Goal: Task Accomplishment & Management: Manage account settings

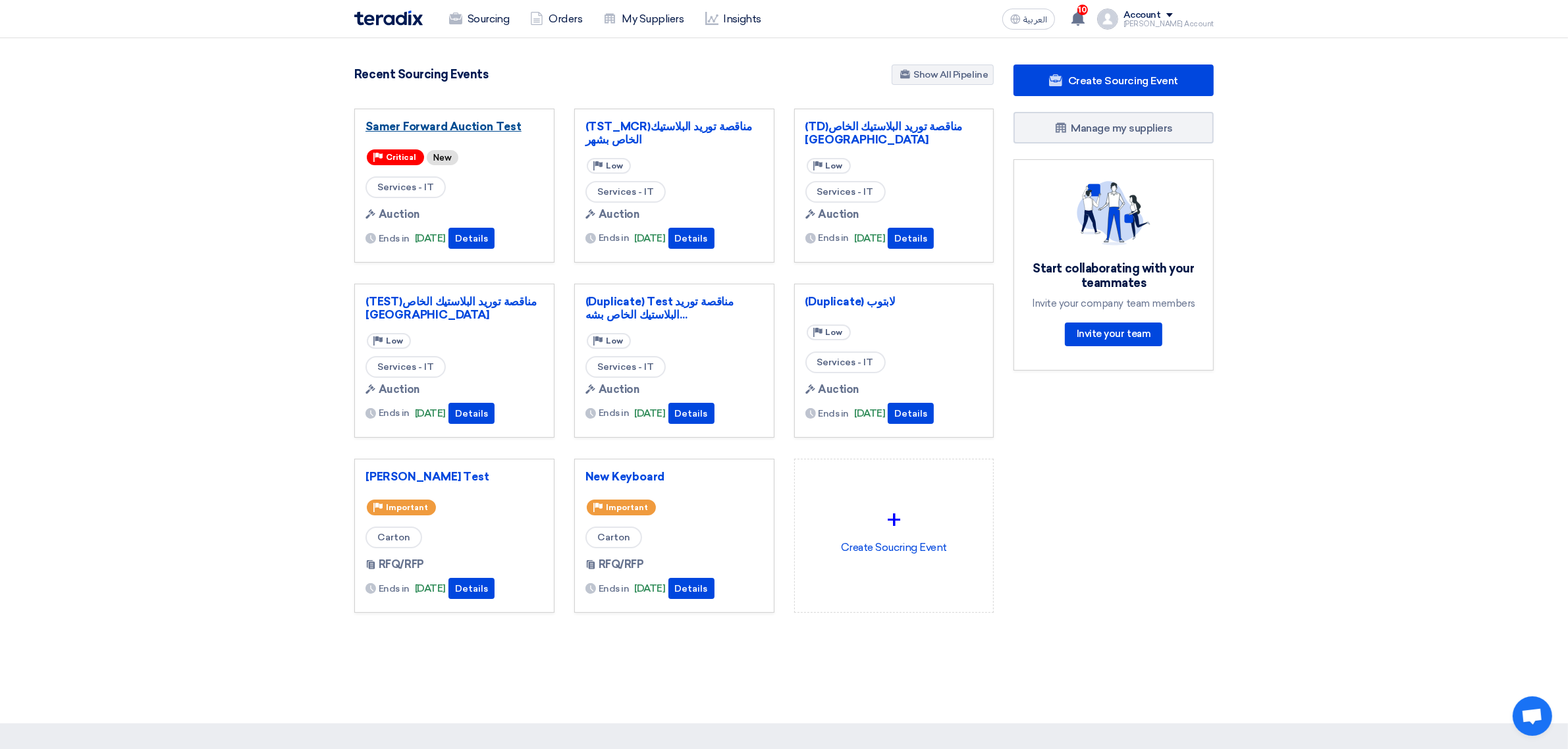
click at [419, 127] on link "Samer Forward Auction Test" at bounding box center [455, 126] width 178 height 13
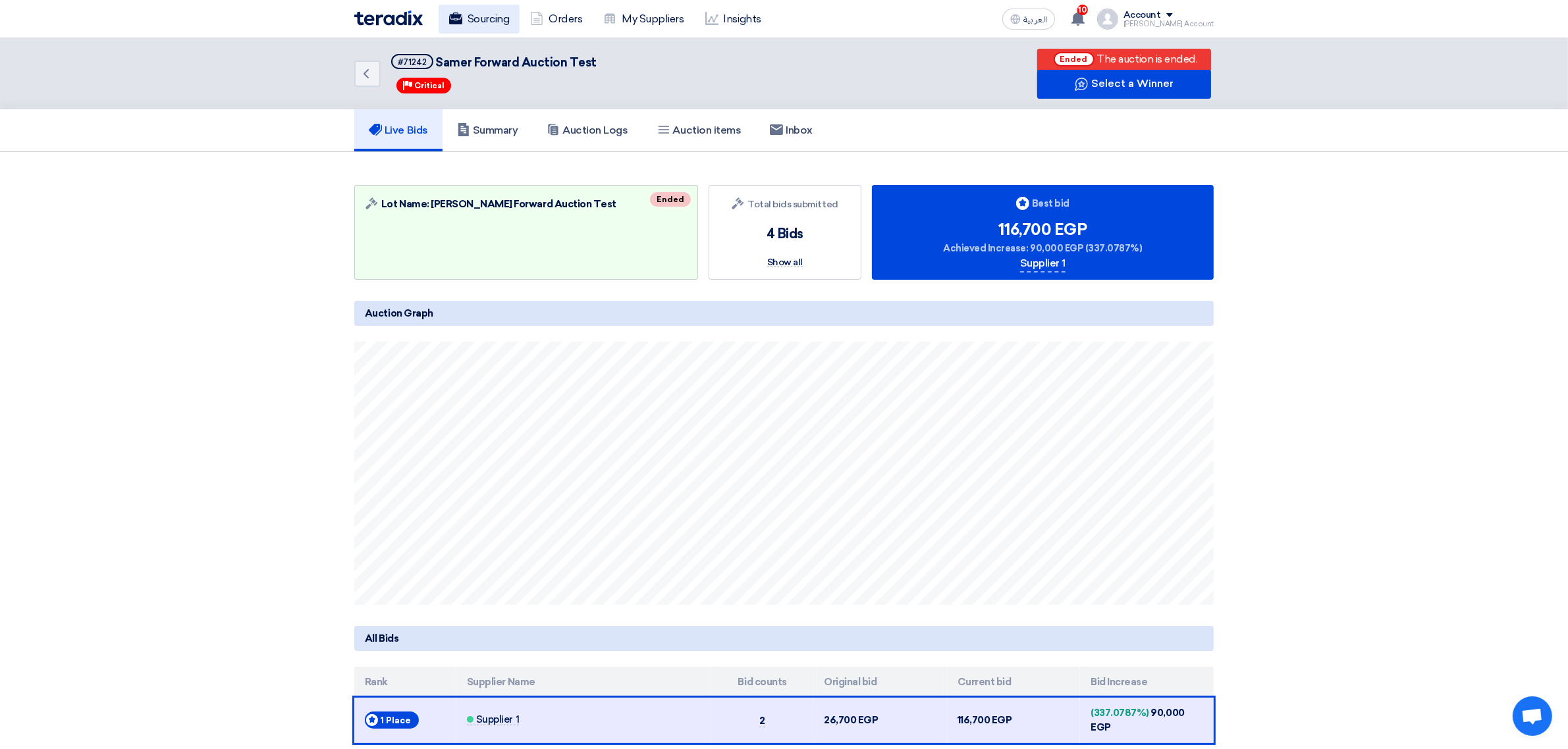
click at [491, 16] on link "Sourcing" at bounding box center [479, 19] width 81 height 29
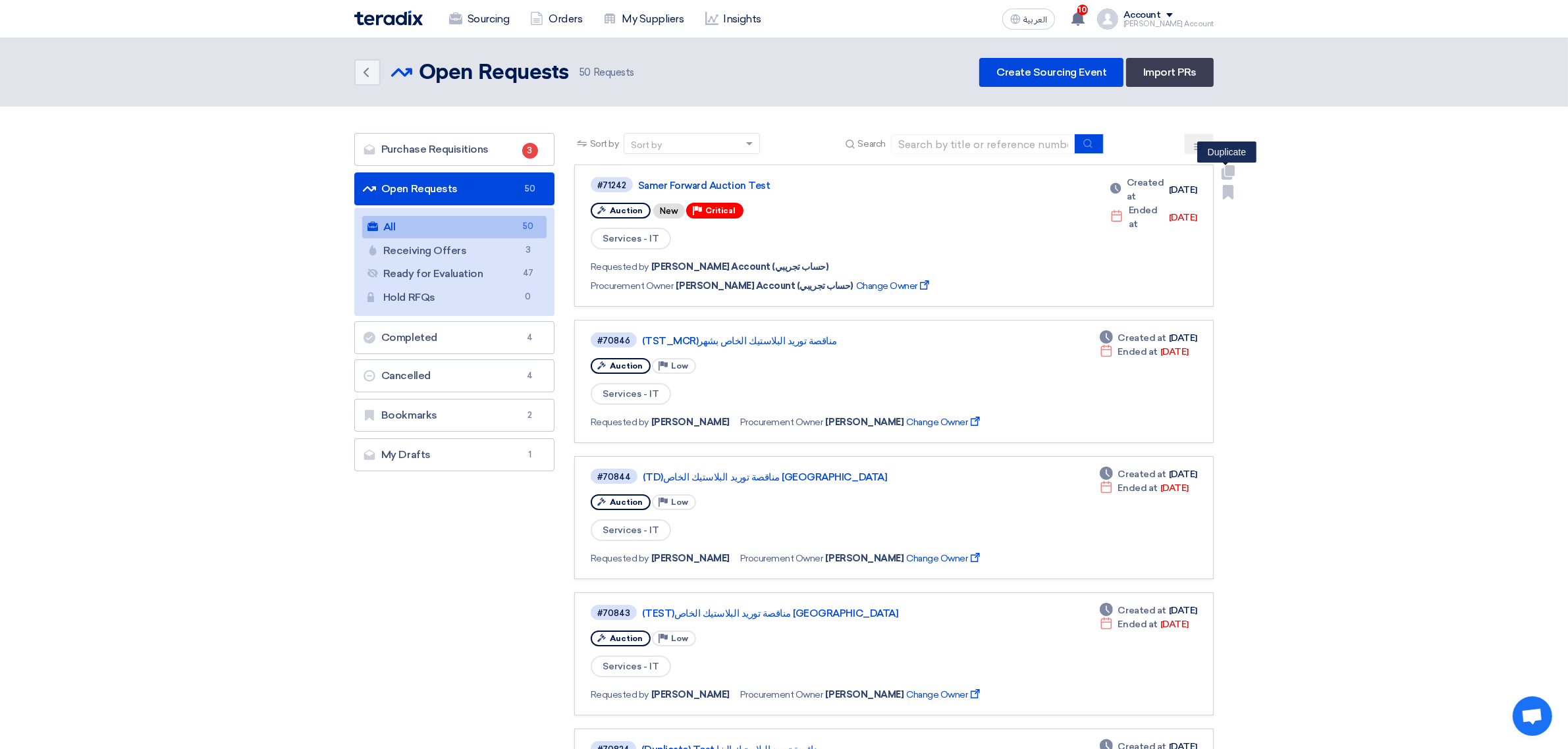
click at [1230, 173] on use at bounding box center [1228, 172] width 13 height 15
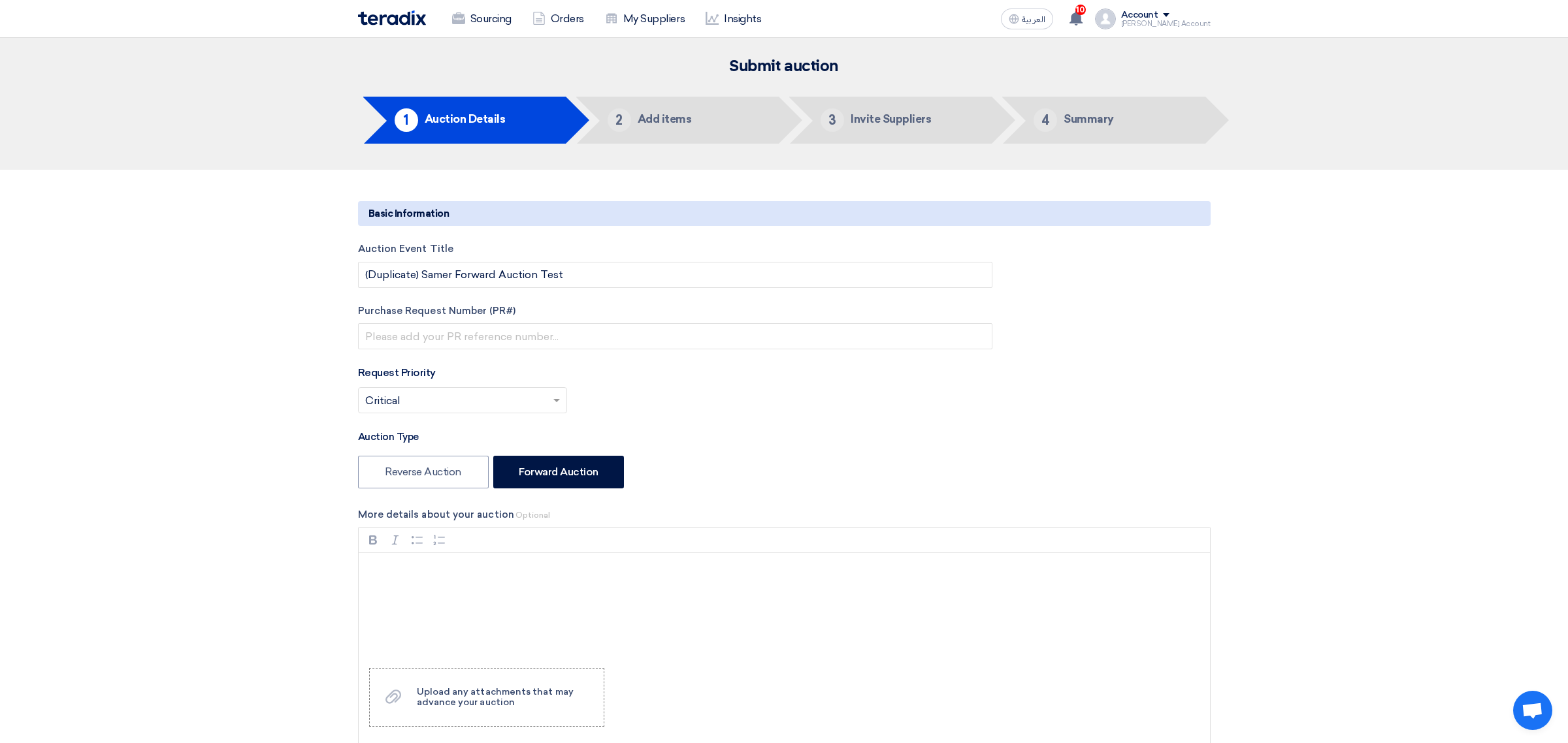
type input "9/1/2025"
type input "11"
type input "00"
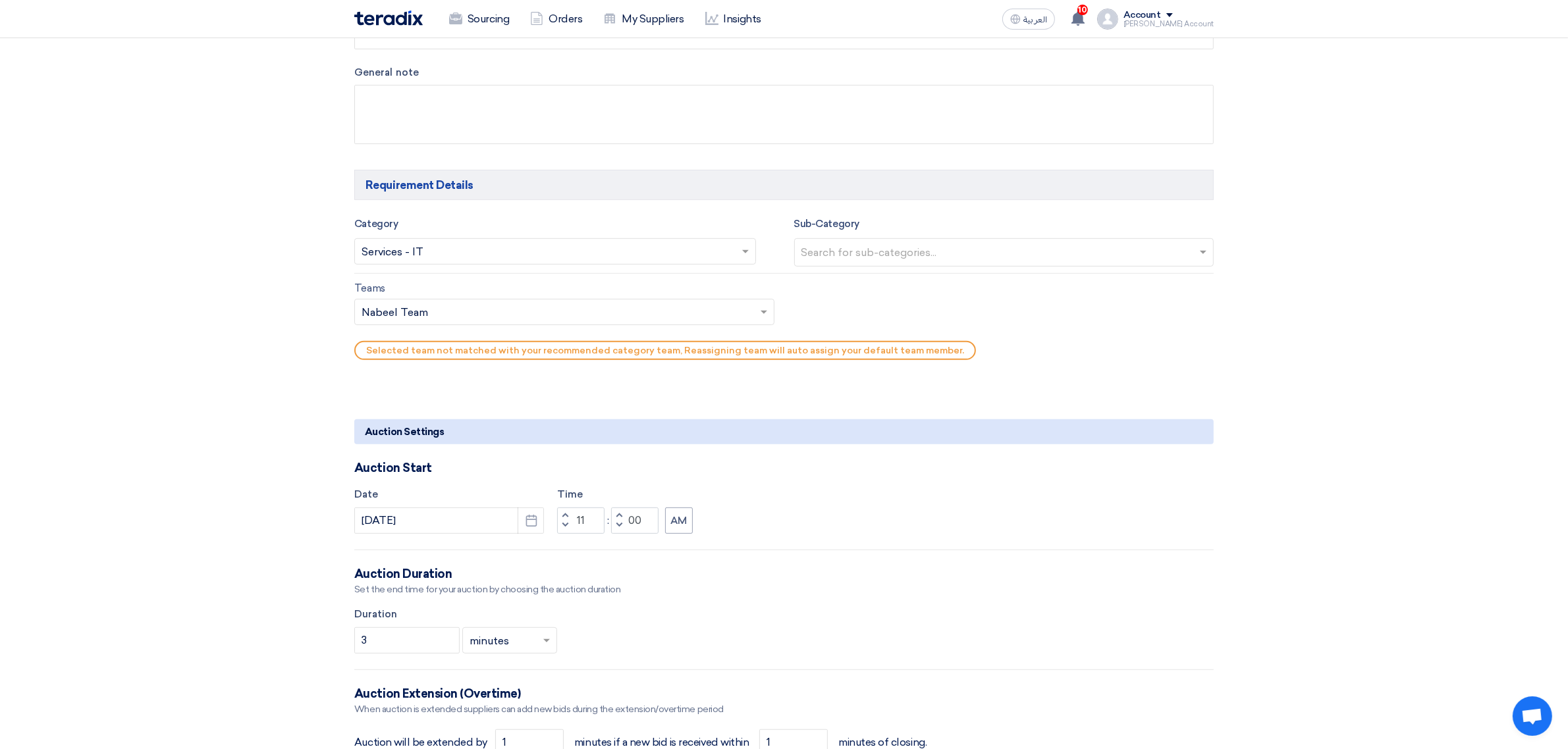
scroll to position [740, 0]
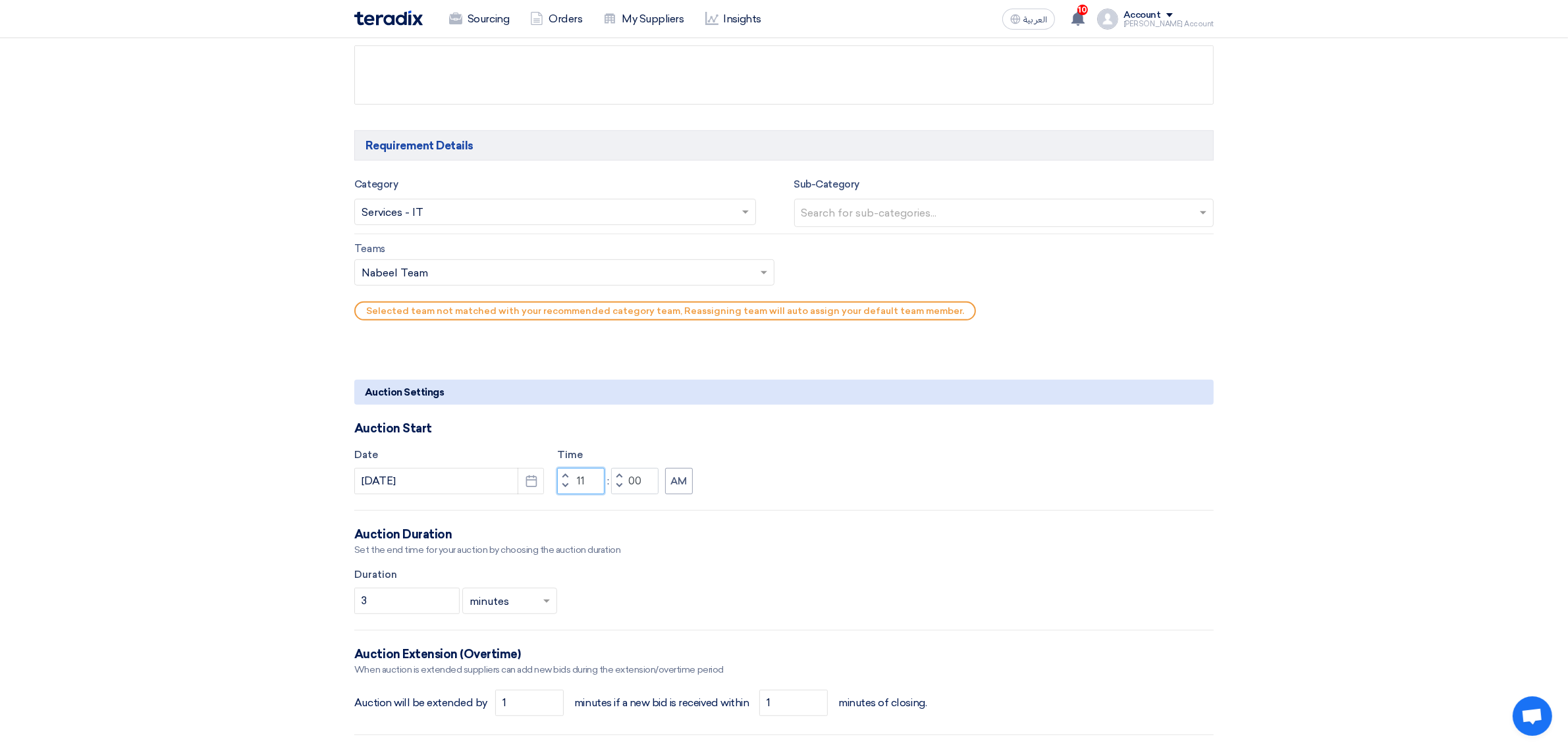
drag, startPoint x: 581, startPoint y: 479, endPoint x: 590, endPoint y: 481, distance: 9.2
click at [590, 481] on input "11" at bounding box center [580, 481] width 47 height 26
type input "12"
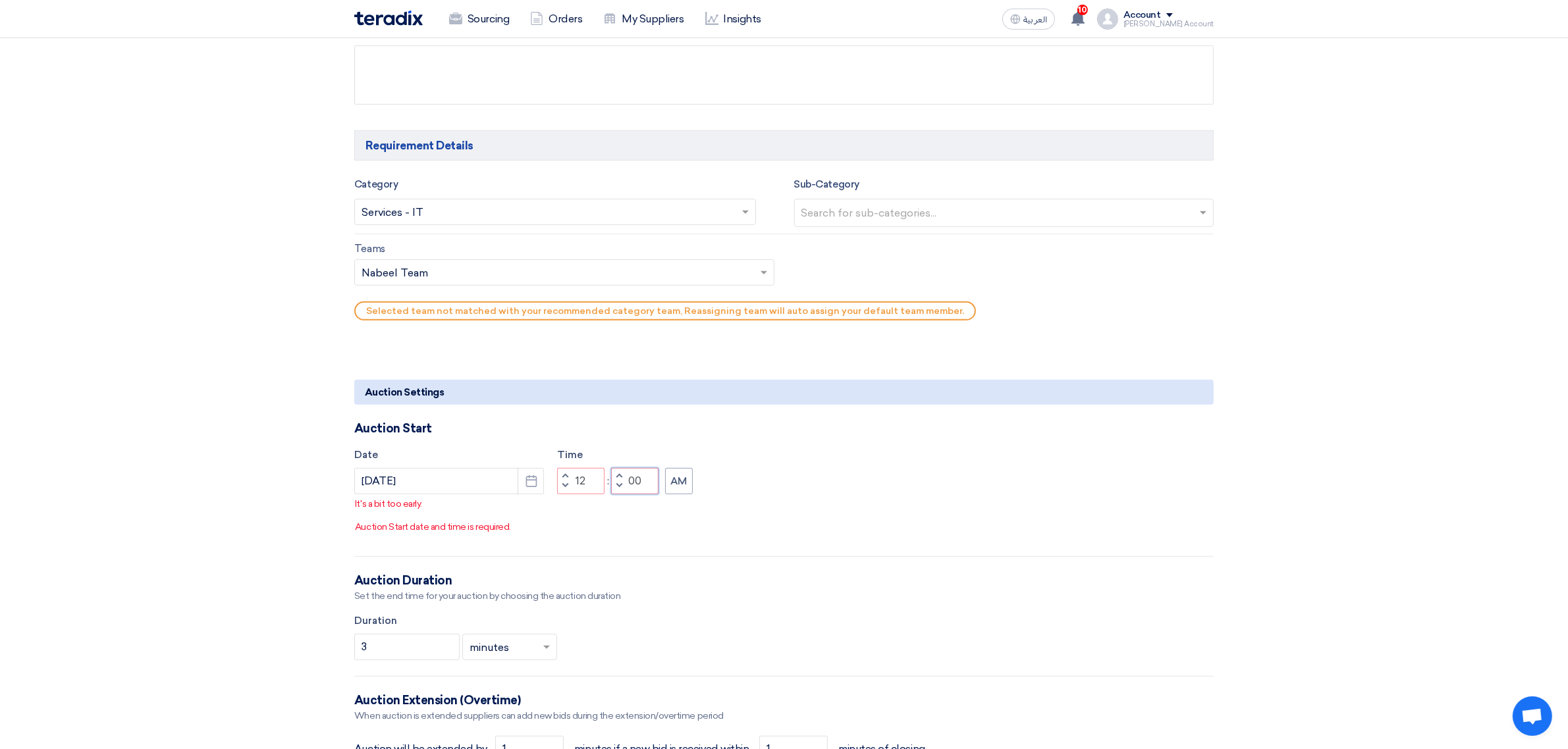
drag, startPoint x: 643, startPoint y: 478, endPoint x: 622, endPoint y: 478, distance: 21.0
click at [622, 478] on div "Increment minutes 00 Decrement minutes" at bounding box center [634, 481] width 47 height 26
type input "01"
click at [692, 487] on button "AM" at bounding box center [679, 481] width 27 height 26
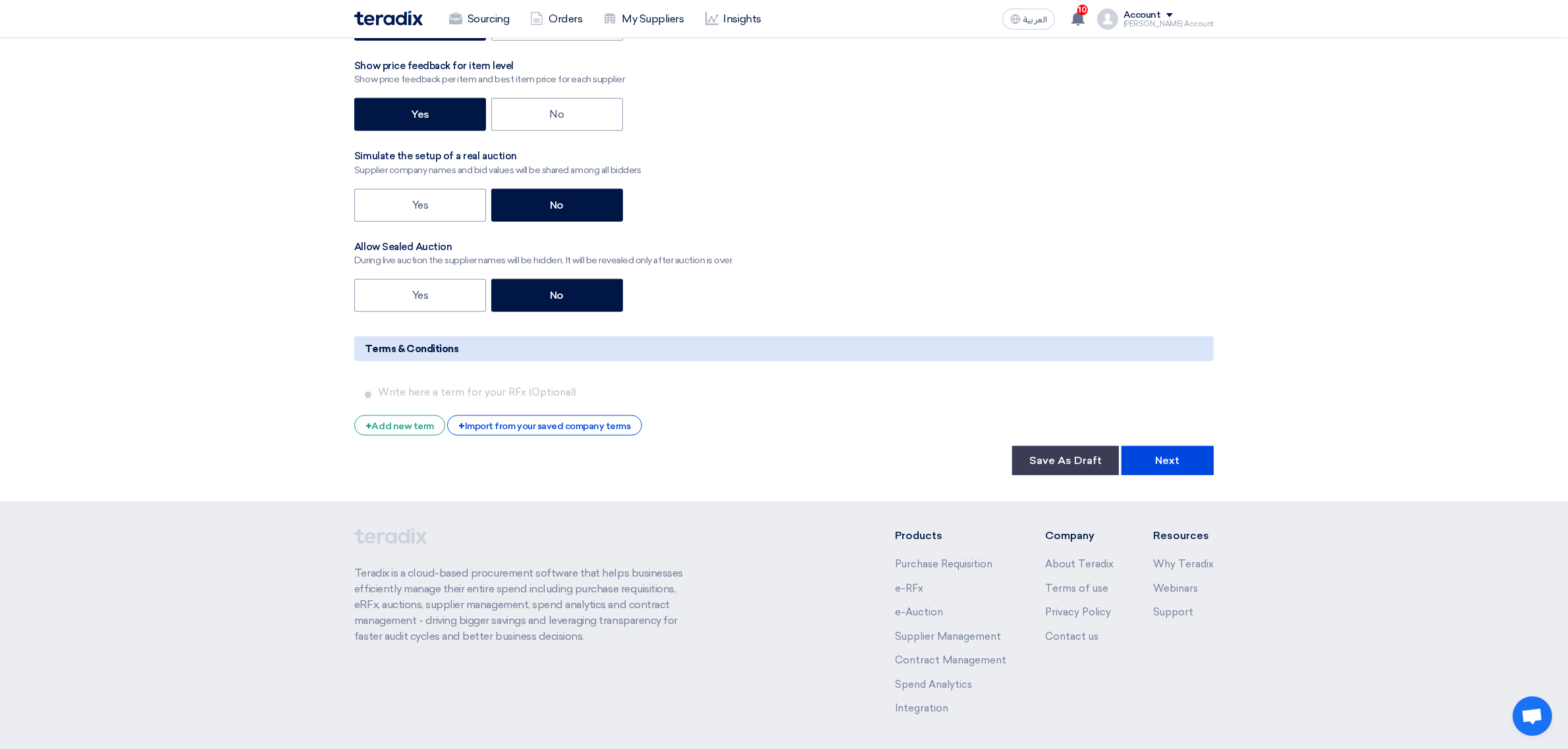
scroll to position [1992, 0]
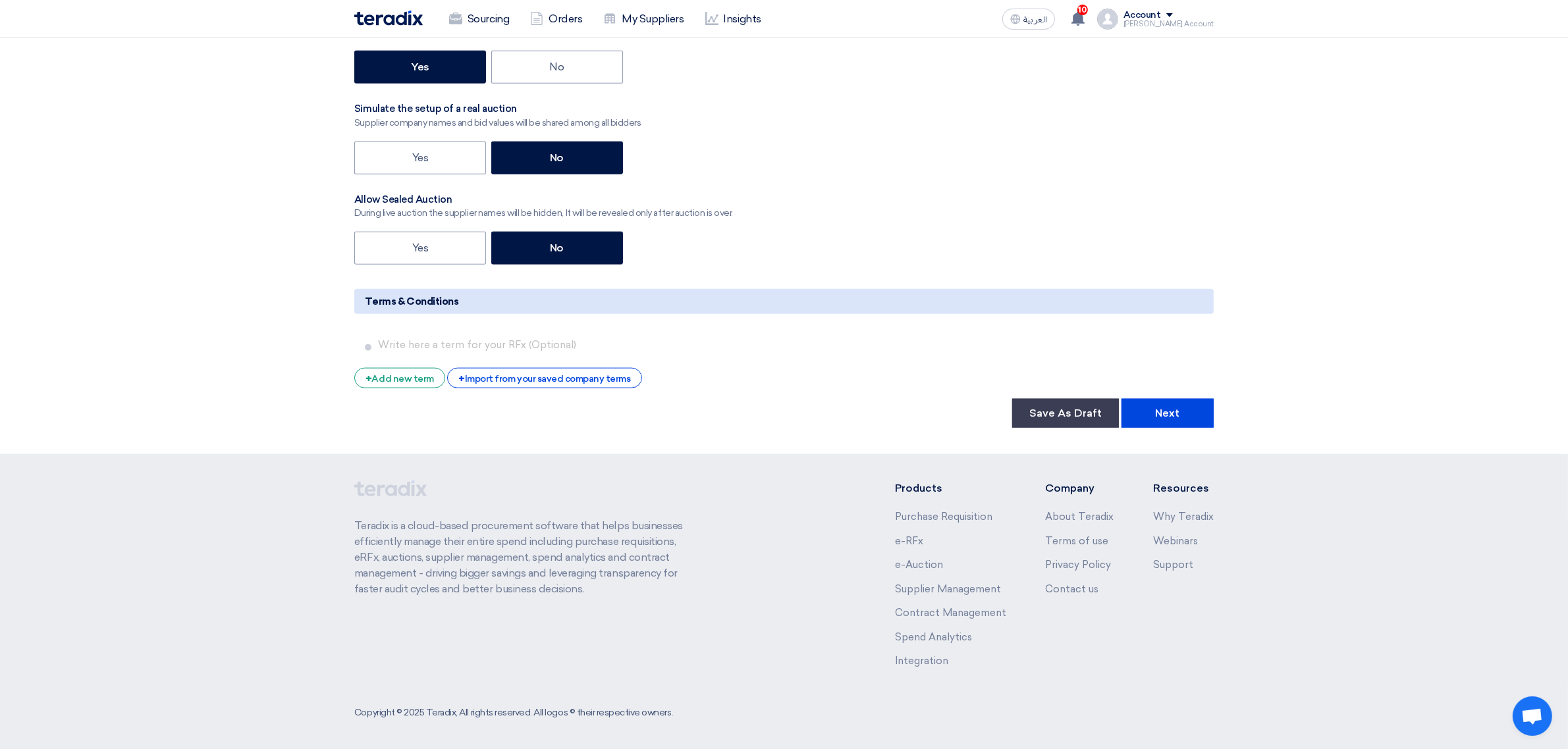
click at [1170, 409] on button "Next" at bounding box center [1168, 413] width 92 height 29
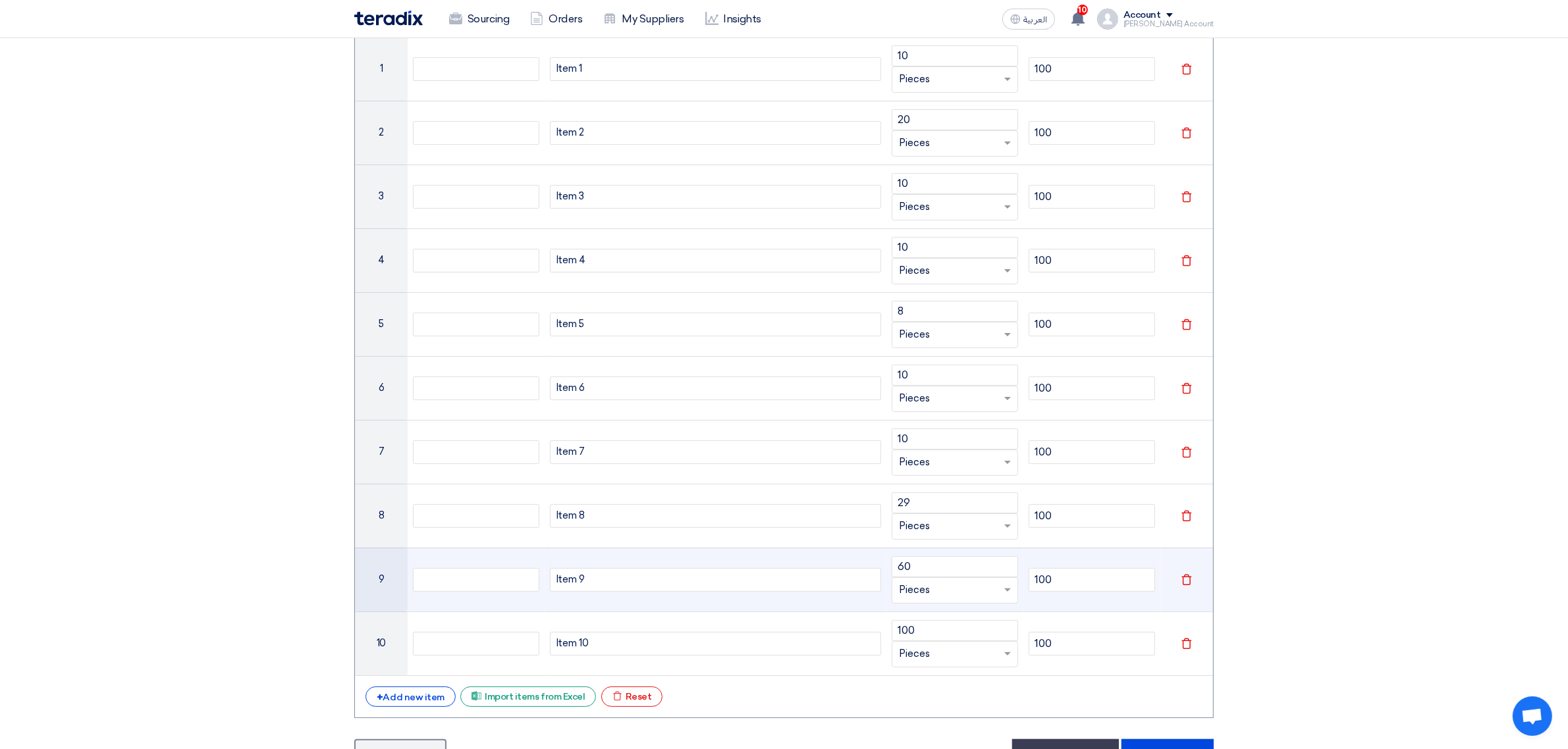
scroll to position [623, 0]
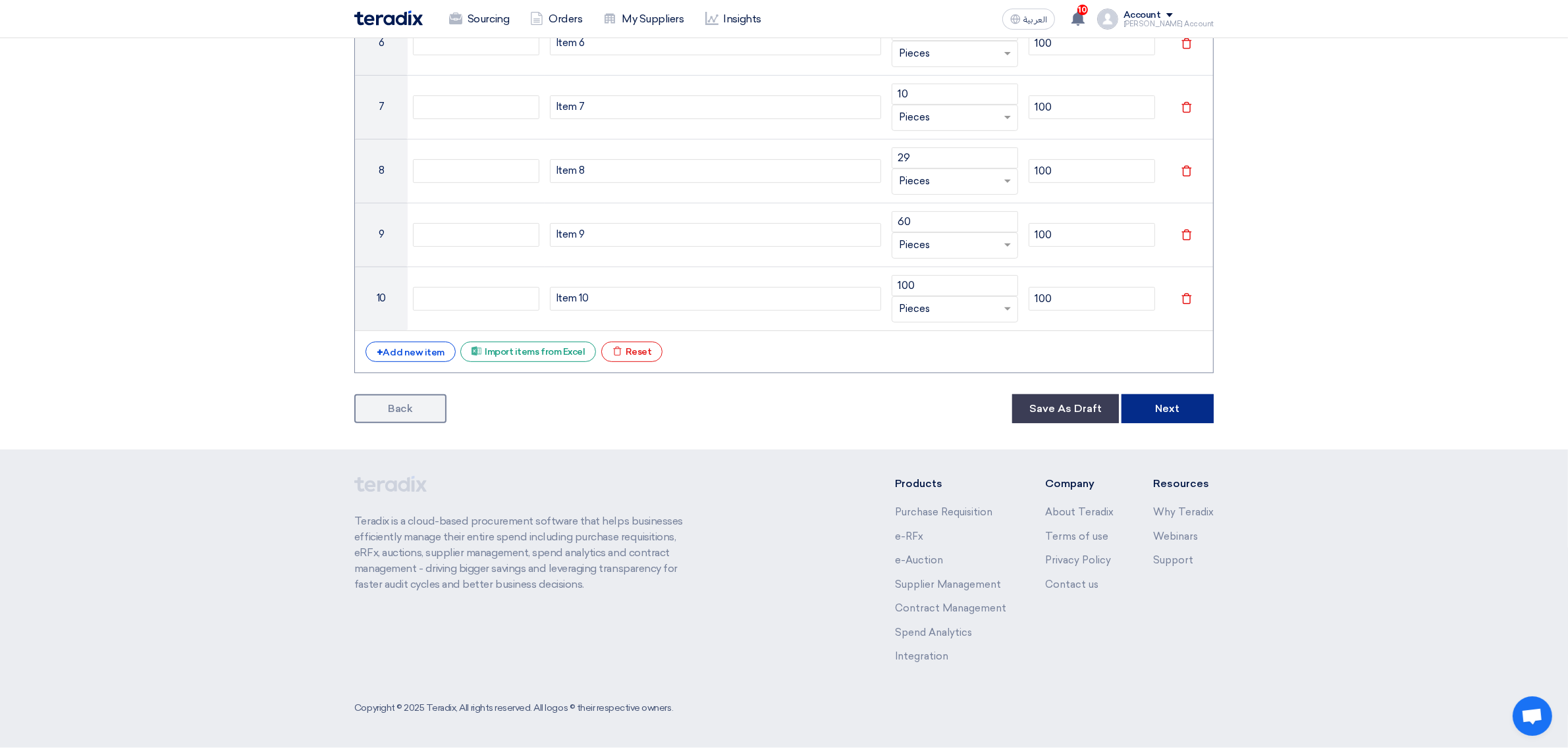
click at [1197, 412] on button "Next" at bounding box center [1168, 409] width 92 height 29
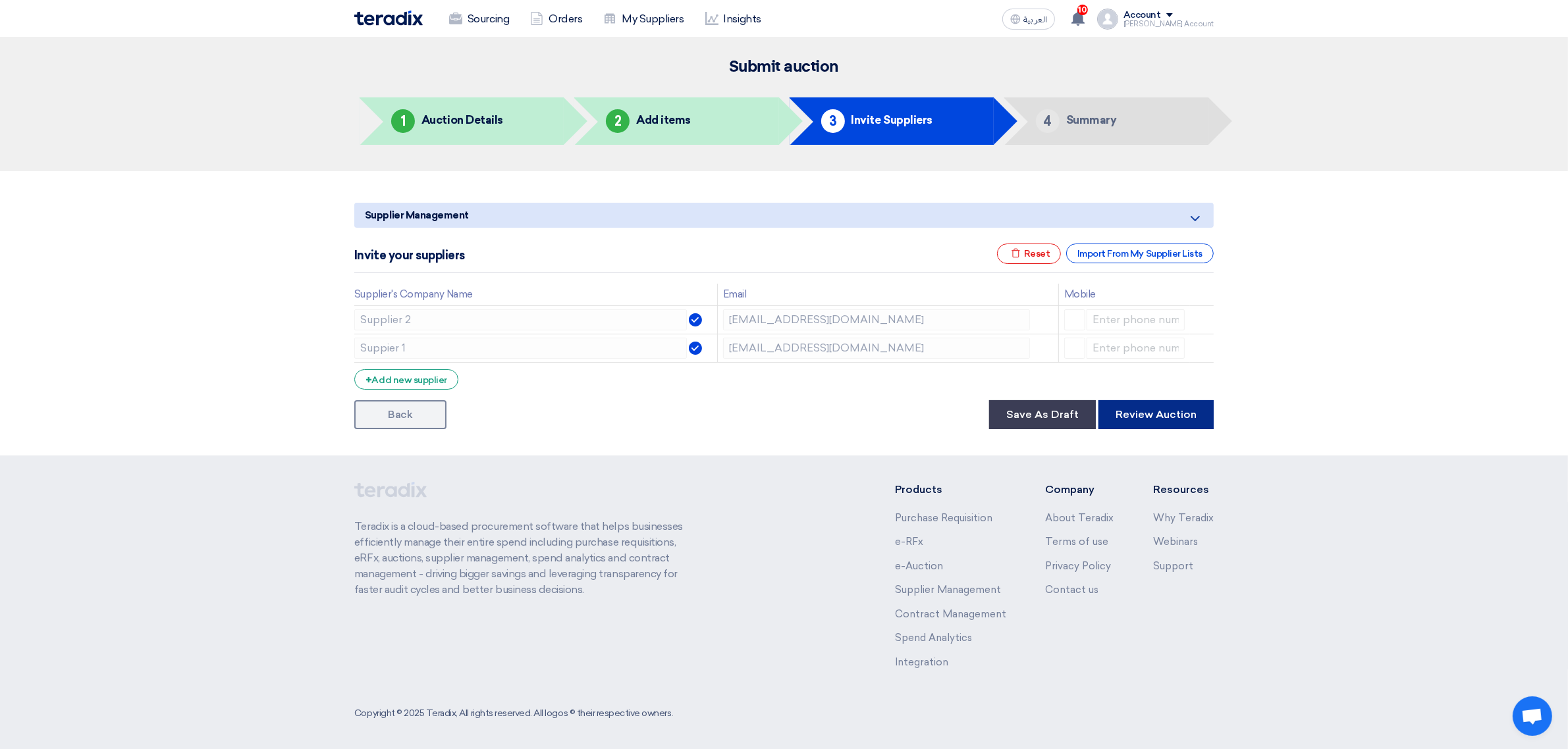
click at [1163, 413] on button "Review Auction" at bounding box center [1156, 415] width 115 height 29
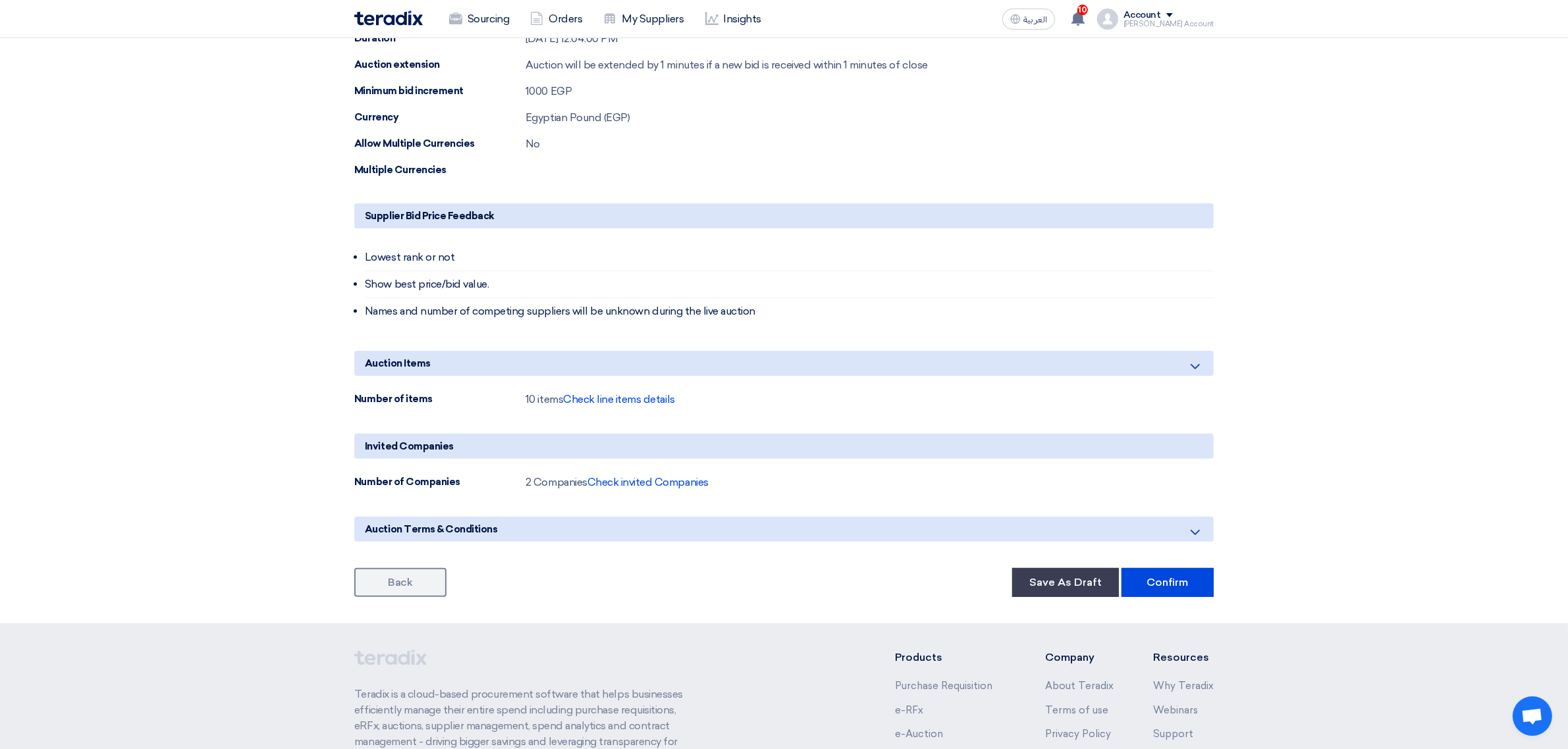
scroll to position [412, 0]
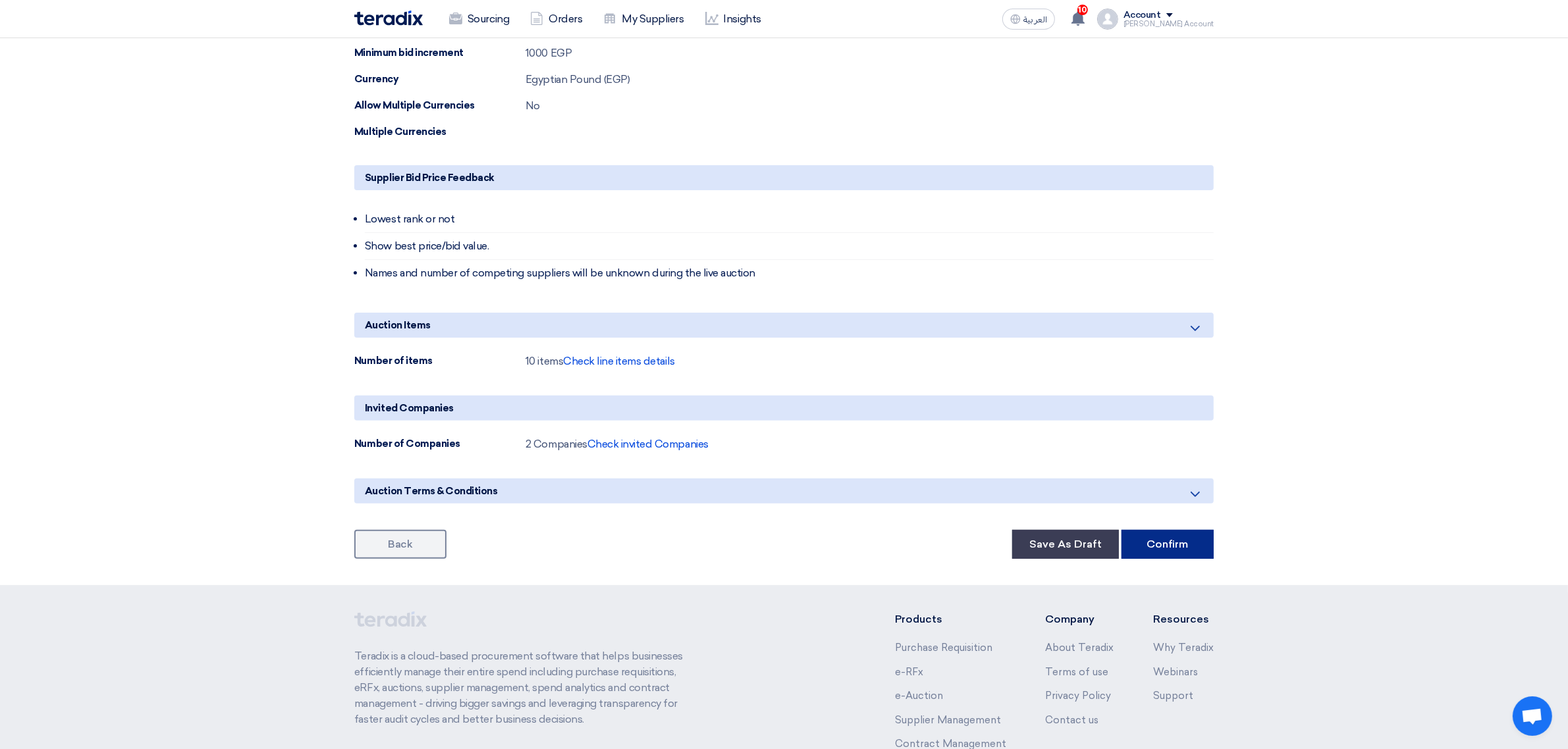
click at [1172, 544] on button "Confirm" at bounding box center [1168, 545] width 92 height 29
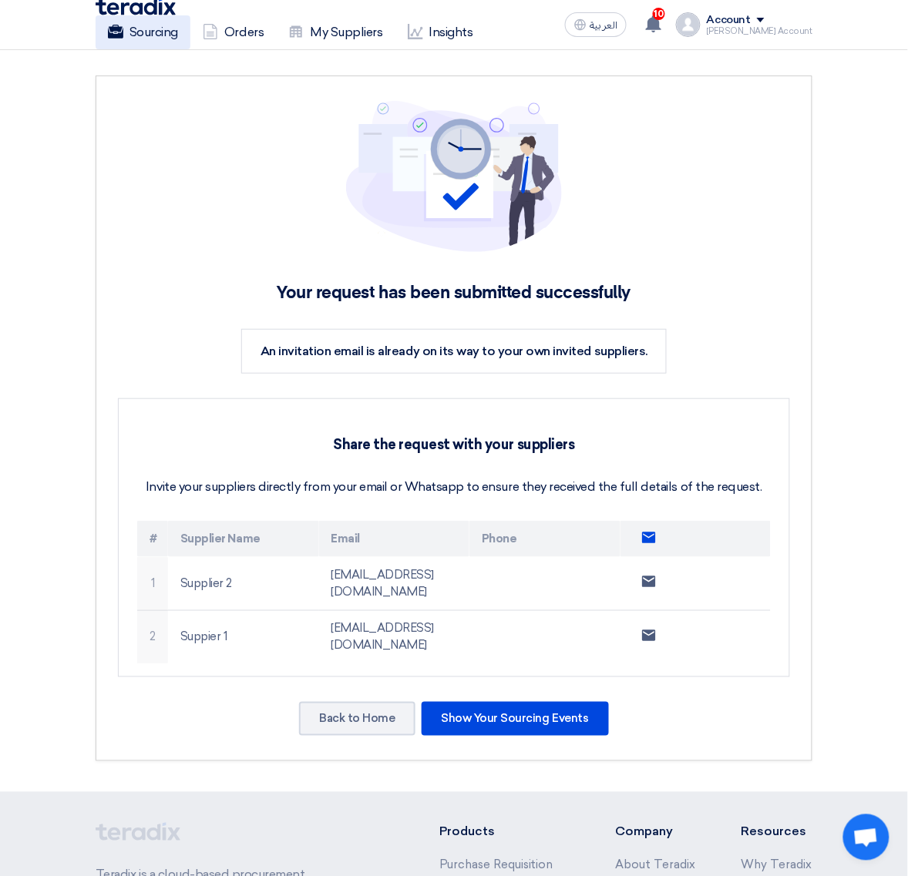
click at [156, 28] on link "Sourcing" at bounding box center [143, 32] width 95 height 34
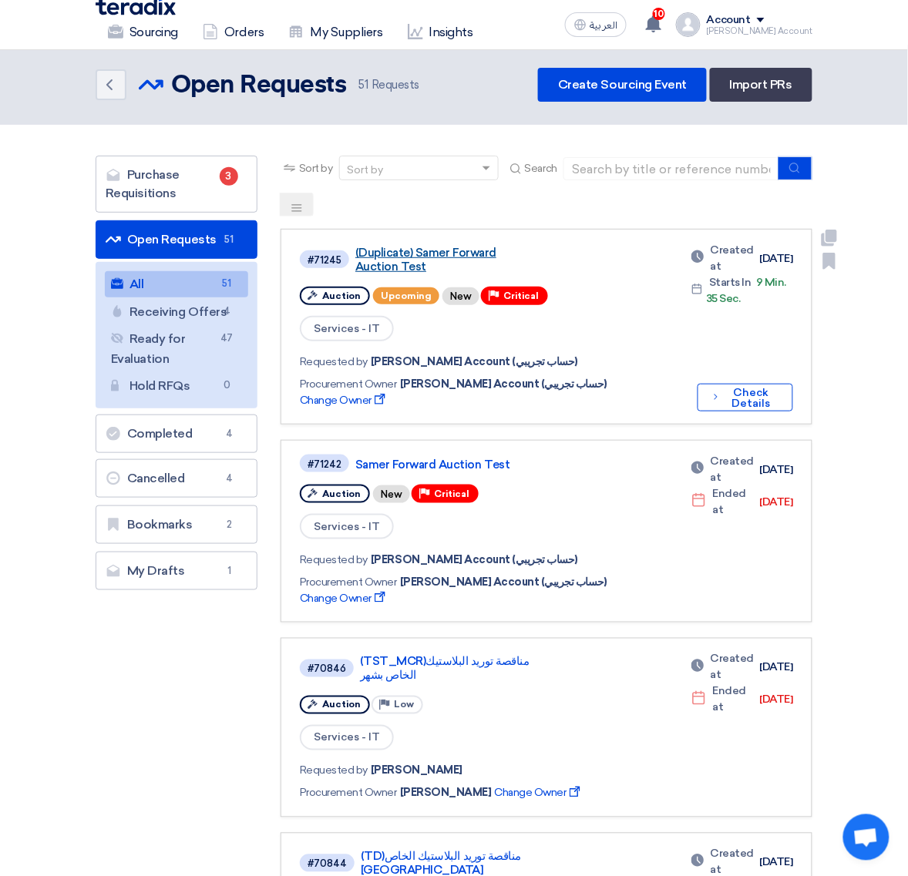
click at [405, 251] on link "(Duplicate) Samer Forward Auction Test" at bounding box center [447, 260] width 185 height 28
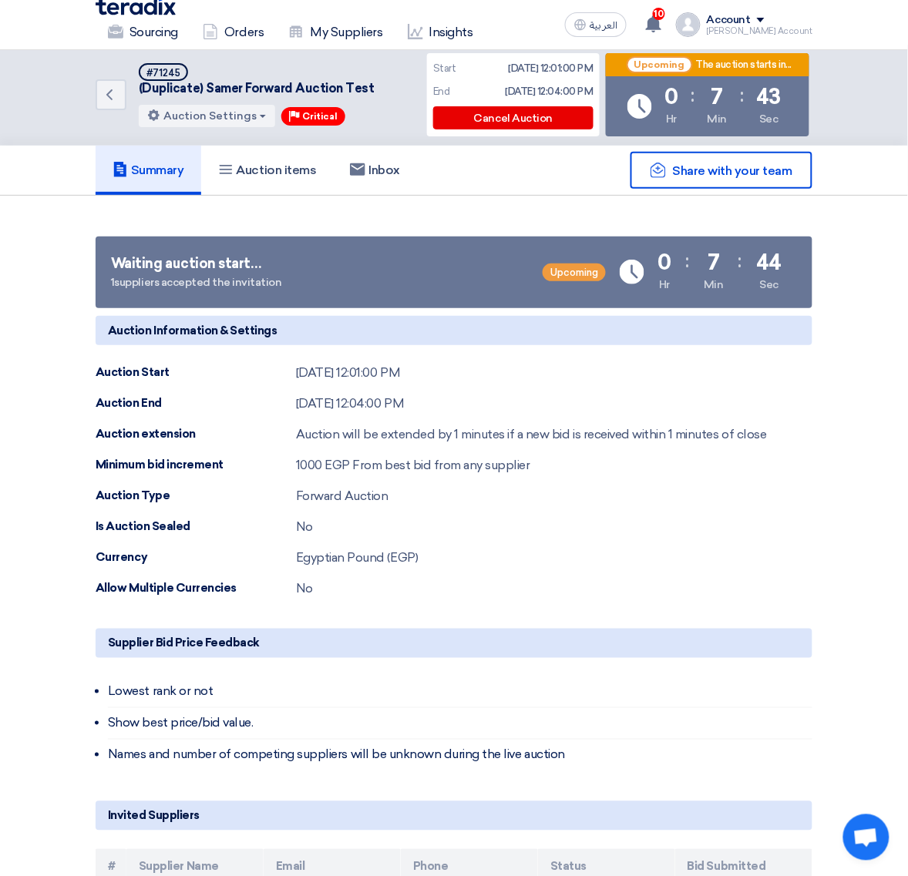
drag, startPoint x: 325, startPoint y: 463, endPoint x: 266, endPoint y: 451, distance: 59.9
click at [266, 451] on div "Auction Information & Settings Auction Start Sep 1, 2025, 12:01:00 PM Auction E…" at bounding box center [454, 457] width 717 height 282
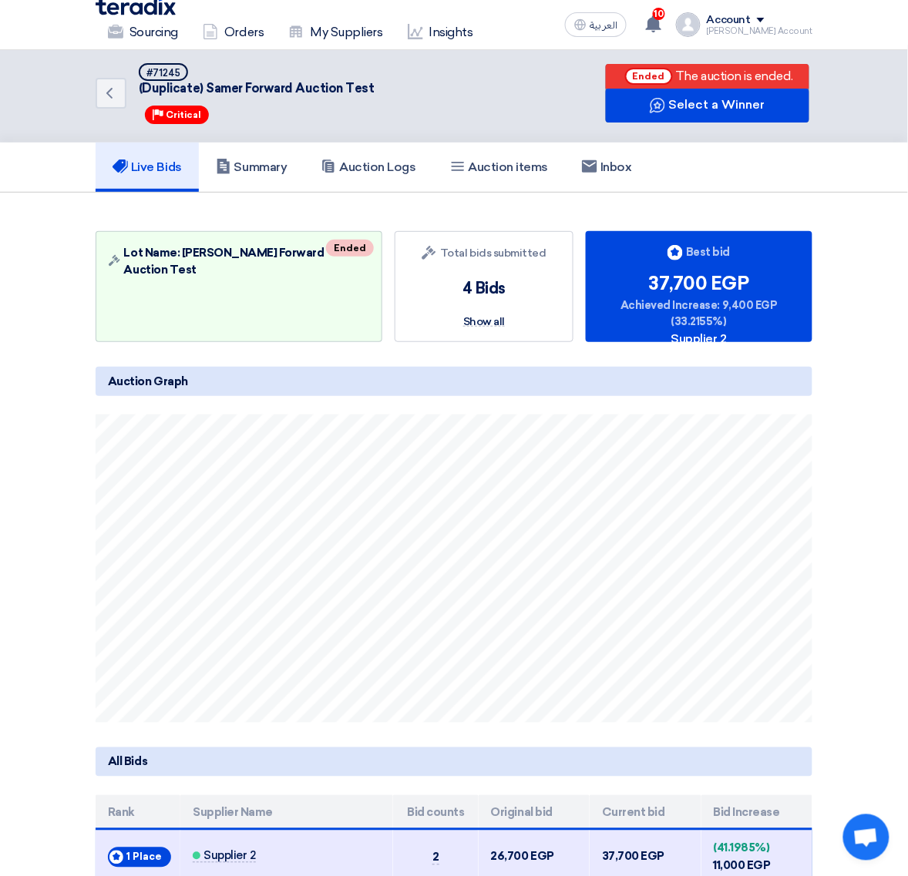
click at [795, 17] on div "Account" at bounding box center [760, 20] width 106 height 13
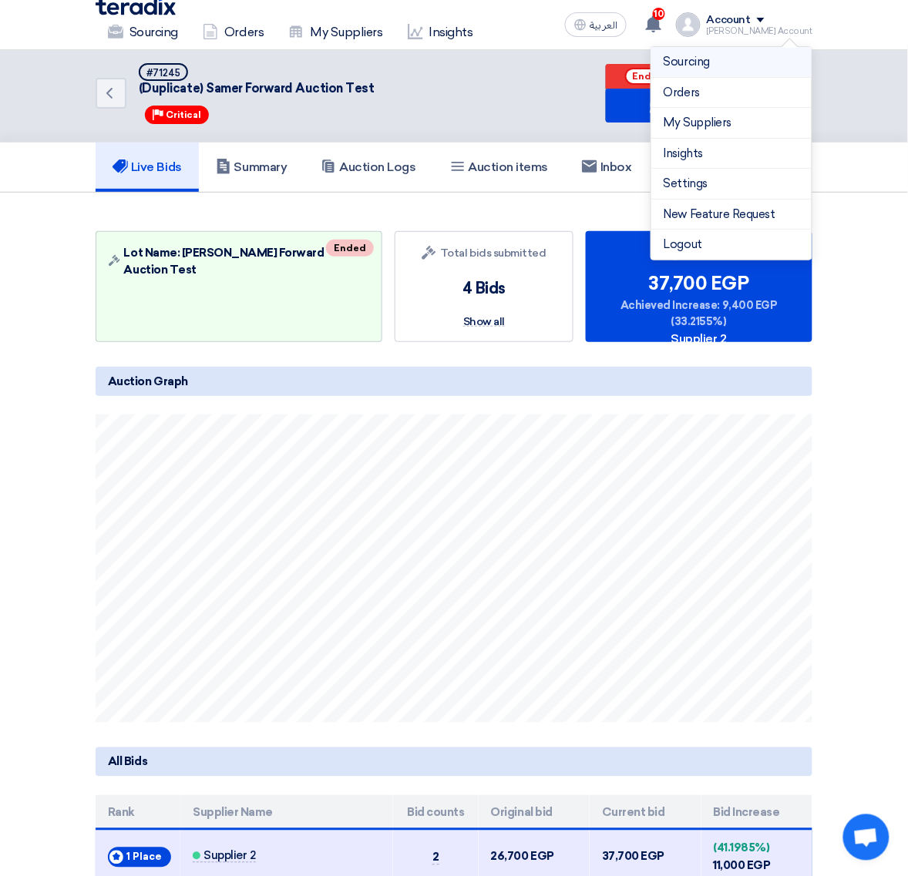
click at [718, 55] on link "Sourcing" at bounding box center [732, 62] width 136 height 18
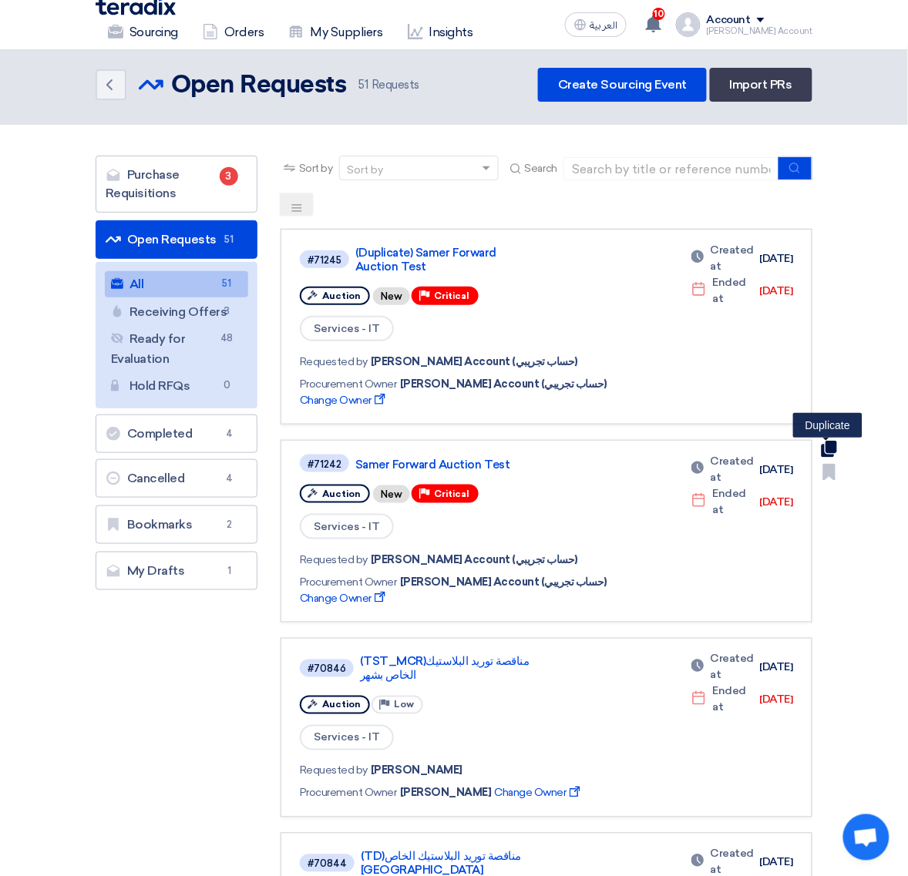
click at [830, 441] on use at bounding box center [829, 449] width 15 height 17
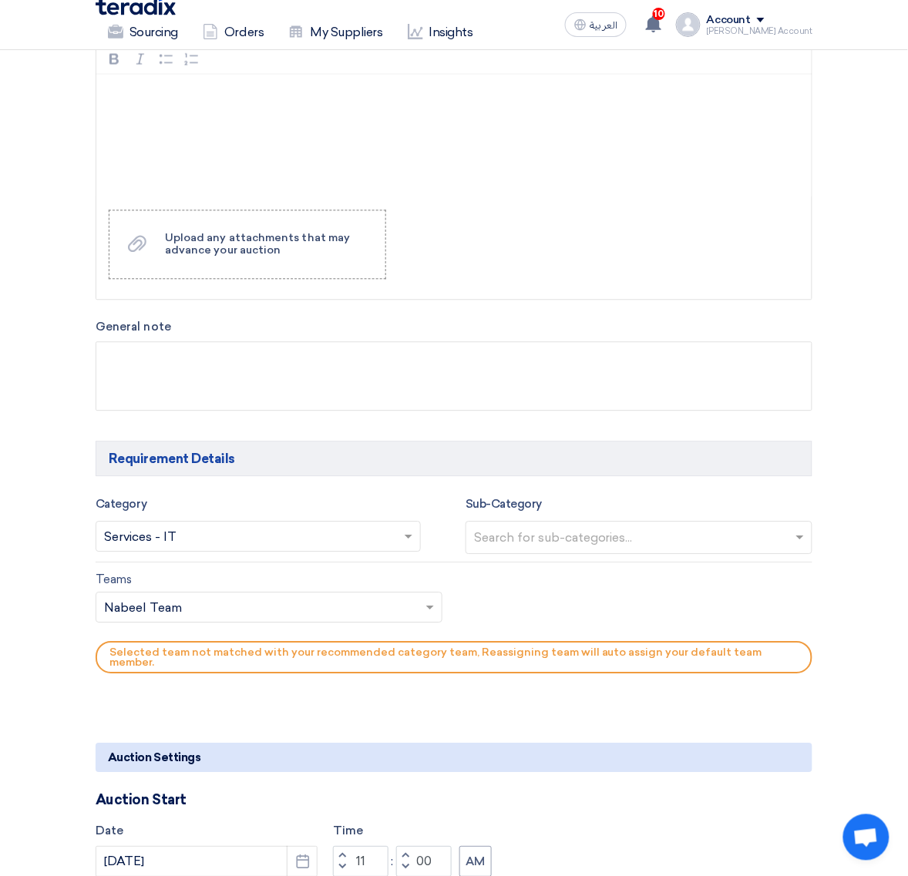
scroll to position [964, 0]
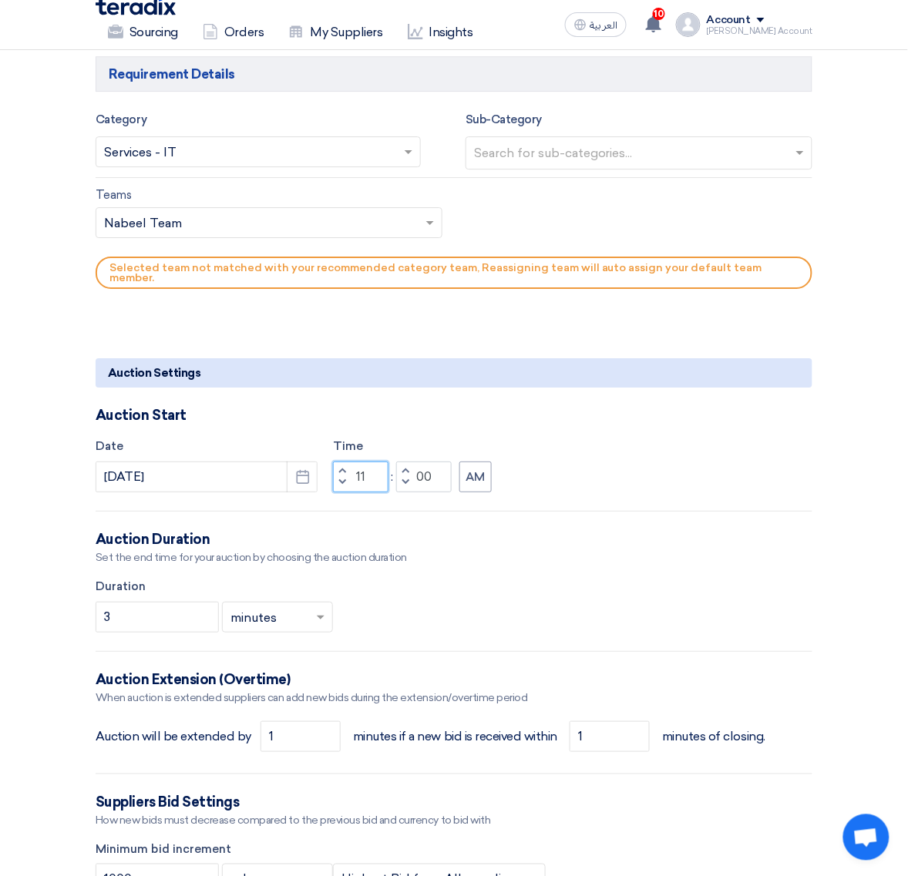
drag, startPoint x: 375, startPoint y: 463, endPoint x: 356, endPoint y: 457, distance: 19.5
click at [356, 462] on input "11" at bounding box center [360, 477] width 55 height 31
click at [419, 464] on div "Increment minutes 00 Decrement minutes" at bounding box center [423, 477] width 55 height 31
click at [372, 462] on input "05" at bounding box center [360, 477] width 55 height 31
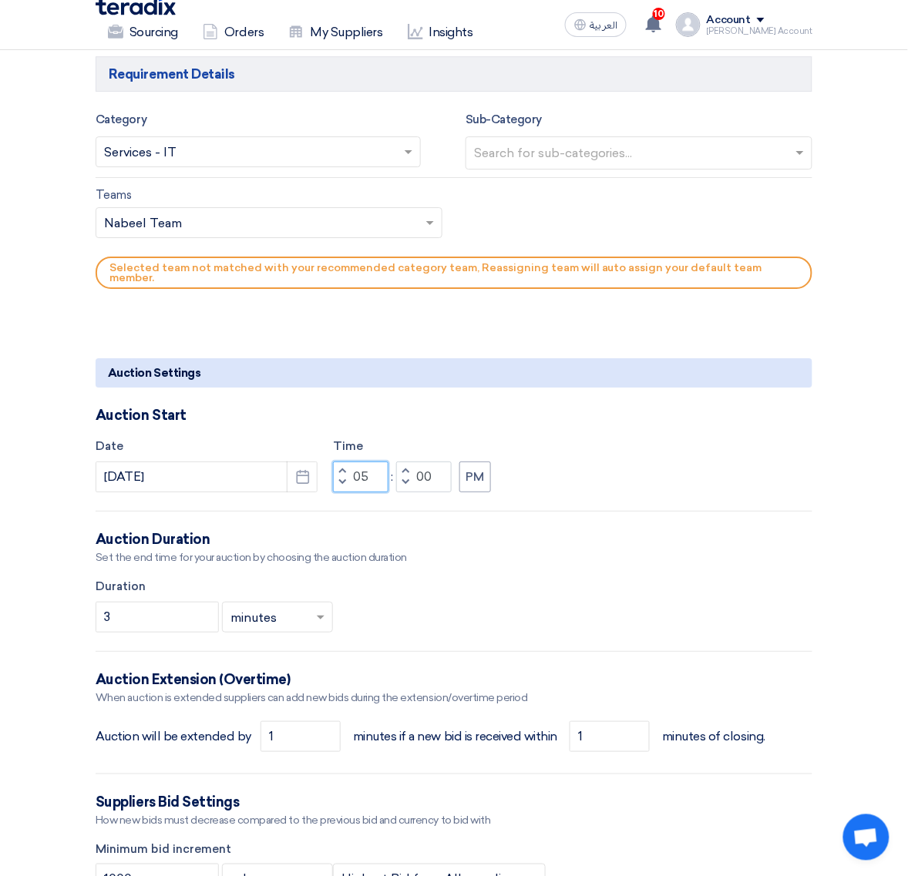
click at [372, 462] on input "05" at bounding box center [360, 477] width 55 height 31
type input "12"
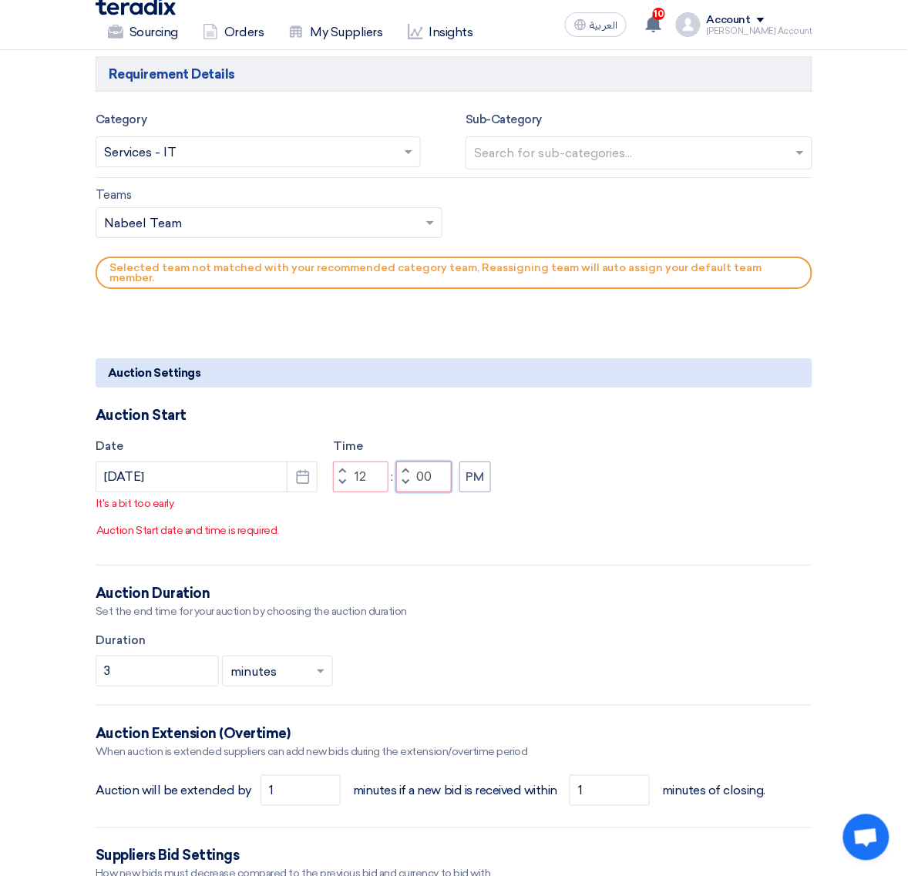
drag, startPoint x: 418, startPoint y: 465, endPoint x: 436, endPoint y: 468, distance: 18.8
click at [436, 466] on input "00" at bounding box center [423, 477] width 55 height 31
click at [553, 523] on p "Auction Start date and time is required." at bounding box center [454, 531] width 716 height 16
drag, startPoint x: 436, startPoint y: 459, endPoint x: 419, endPoint y: 460, distance: 17.8
click at [419, 462] on input "08" at bounding box center [423, 477] width 55 height 31
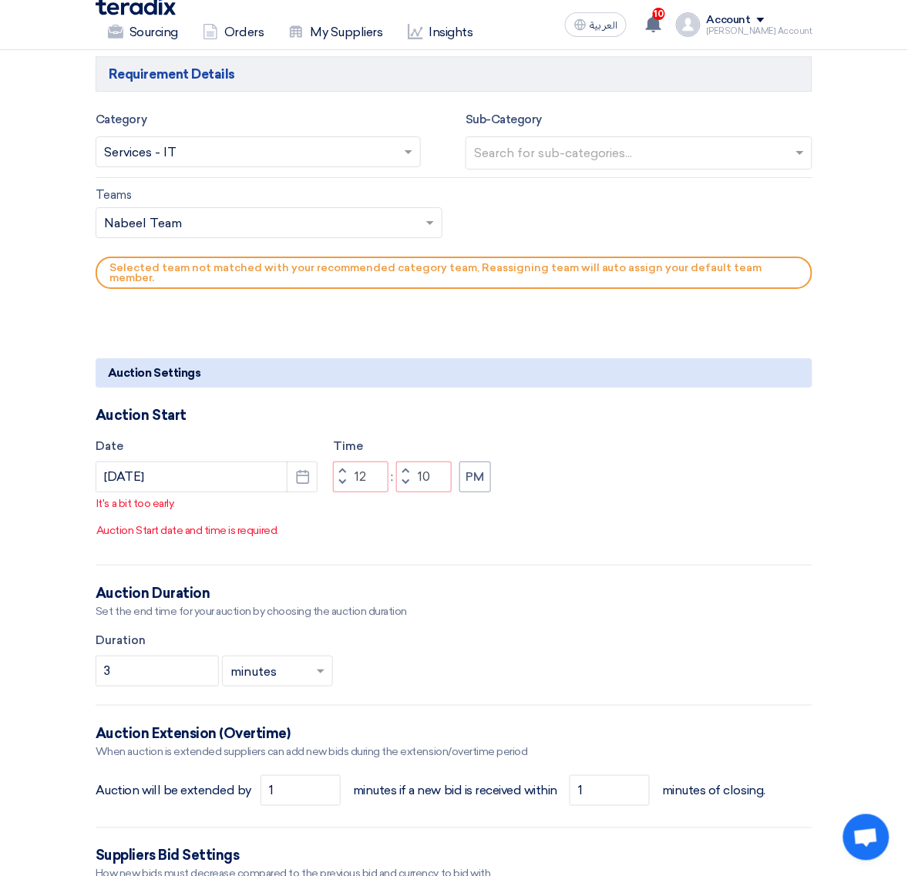
click at [604, 509] on div "Date 9/1/2025 Pick a date Time Increment hours 12 Decrement hours : Increment m…" at bounding box center [454, 492] width 717 height 109
click at [479, 465] on button "PM" at bounding box center [475, 477] width 32 height 31
click at [479, 465] on button "AM" at bounding box center [475, 477] width 32 height 31
click at [403, 478] on span "button" at bounding box center [405, 482] width 5 height 9
click at [406, 462] on button "Increment minutes" at bounding box center [405, 471] width 18 height 19
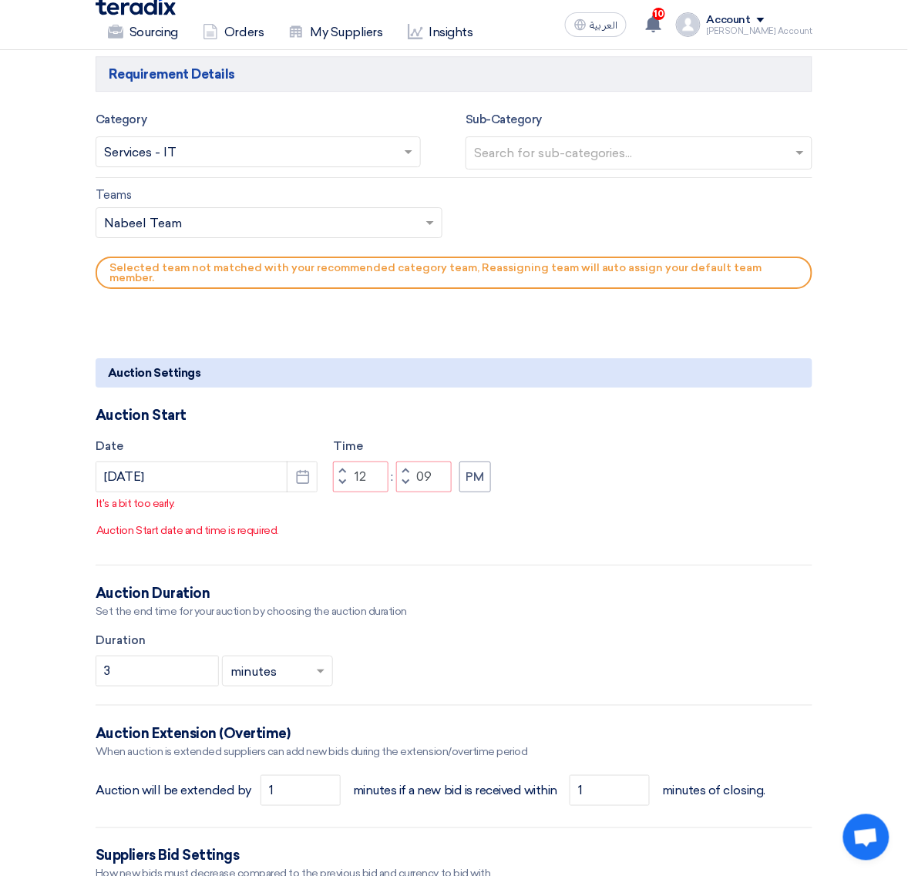
type input "10"
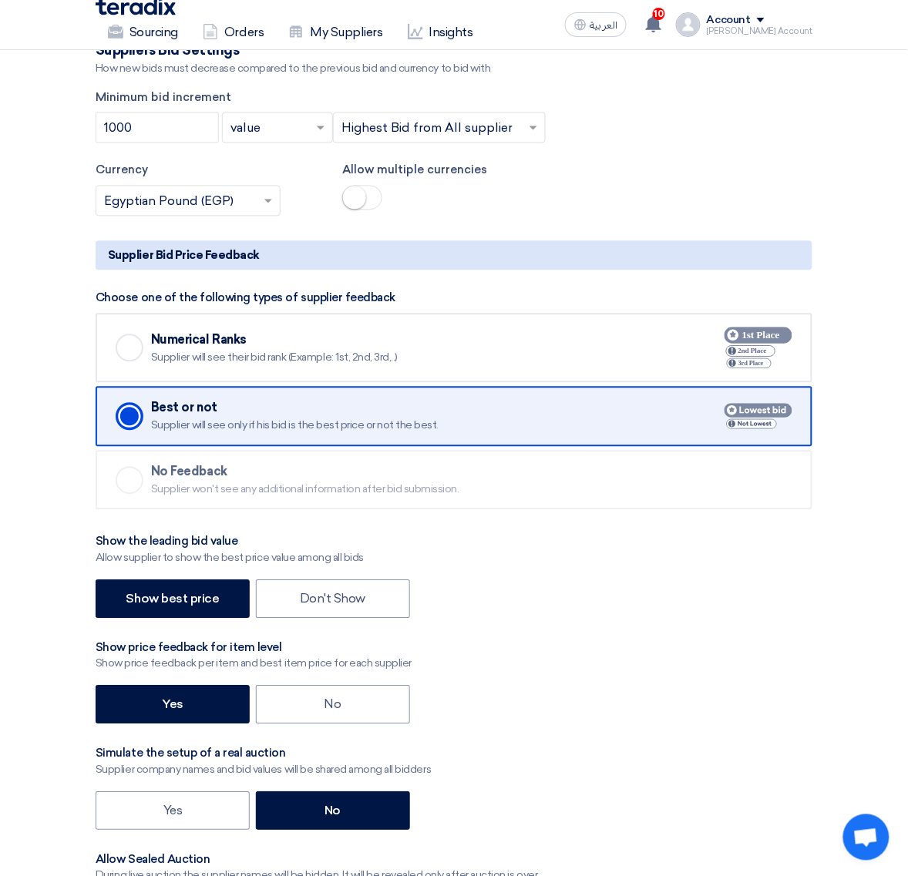
scroll to position [2120, 0]
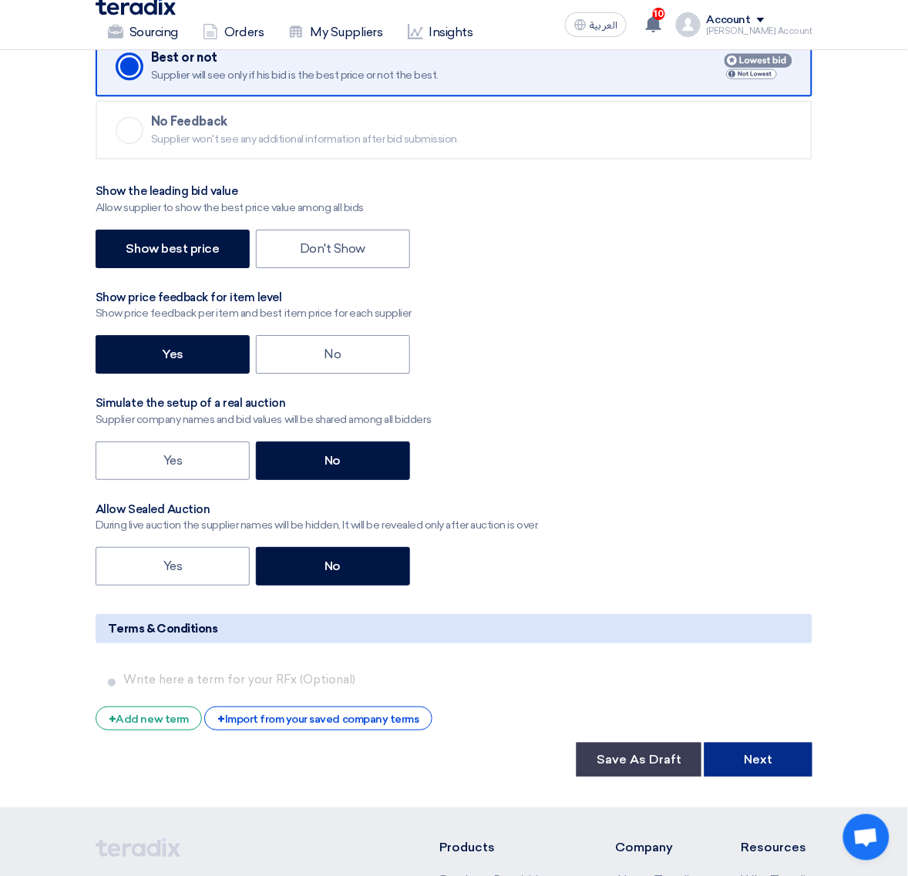
click at [773, 743] on button "Next" at bounding box center [759, 760] width 108 height 34
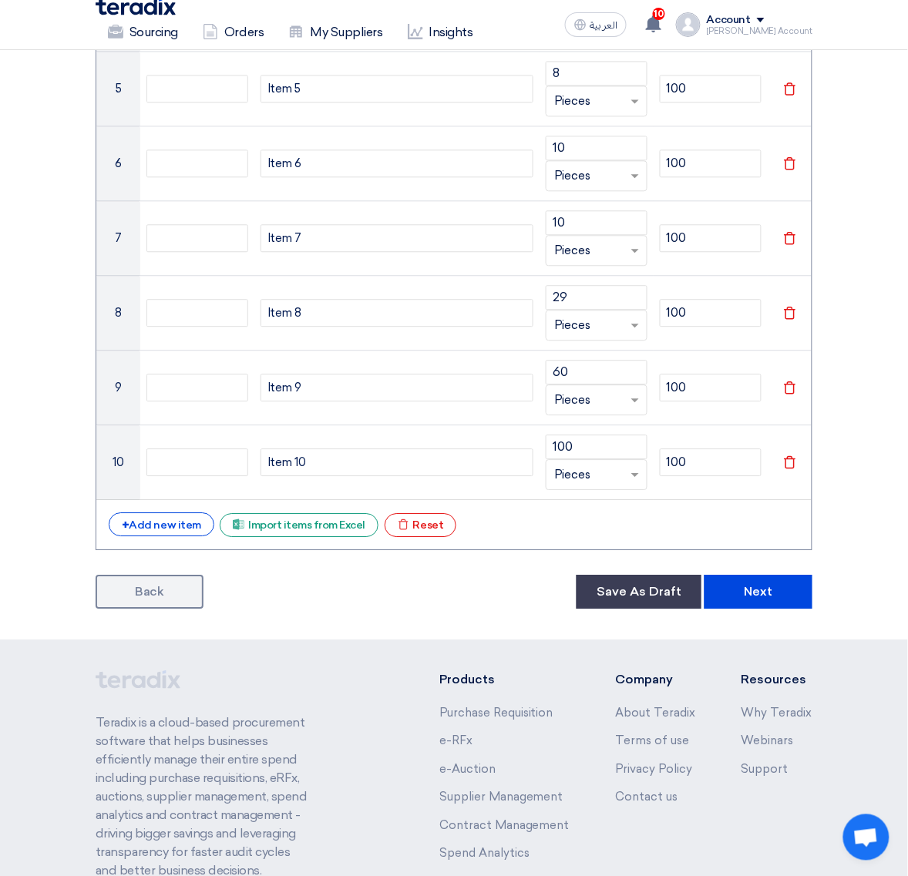
scroll to position [748, 0]
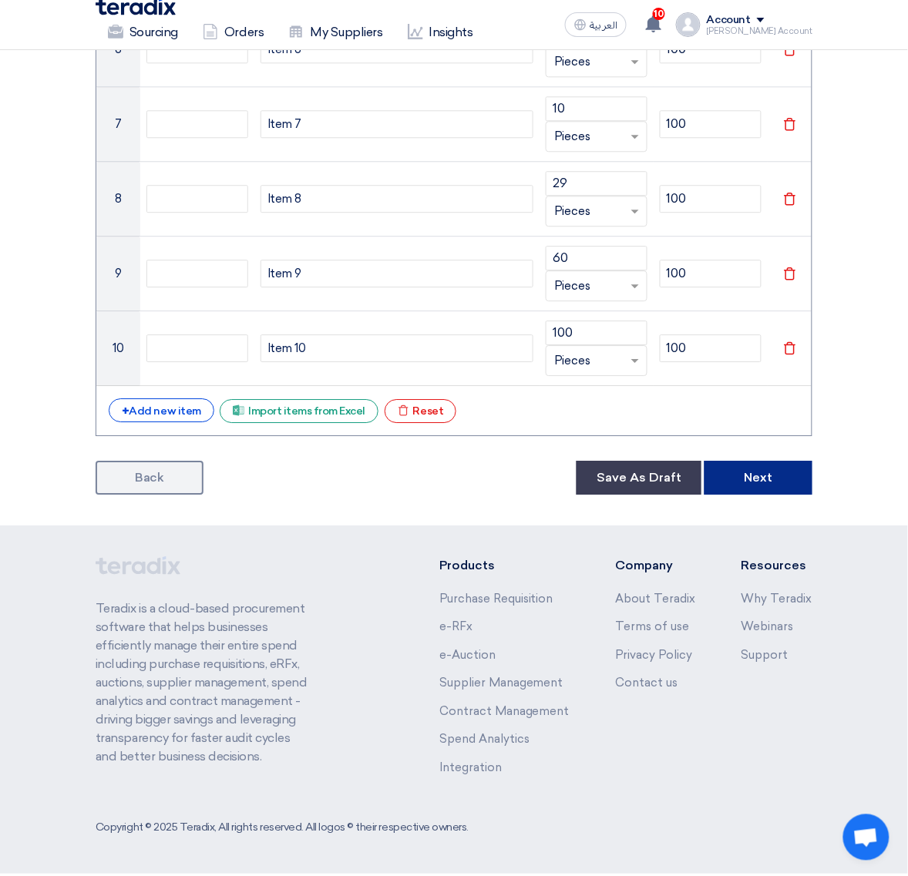
click at [765, 491] on button "Next" at bounding box center [759, 478] width 108 height 34
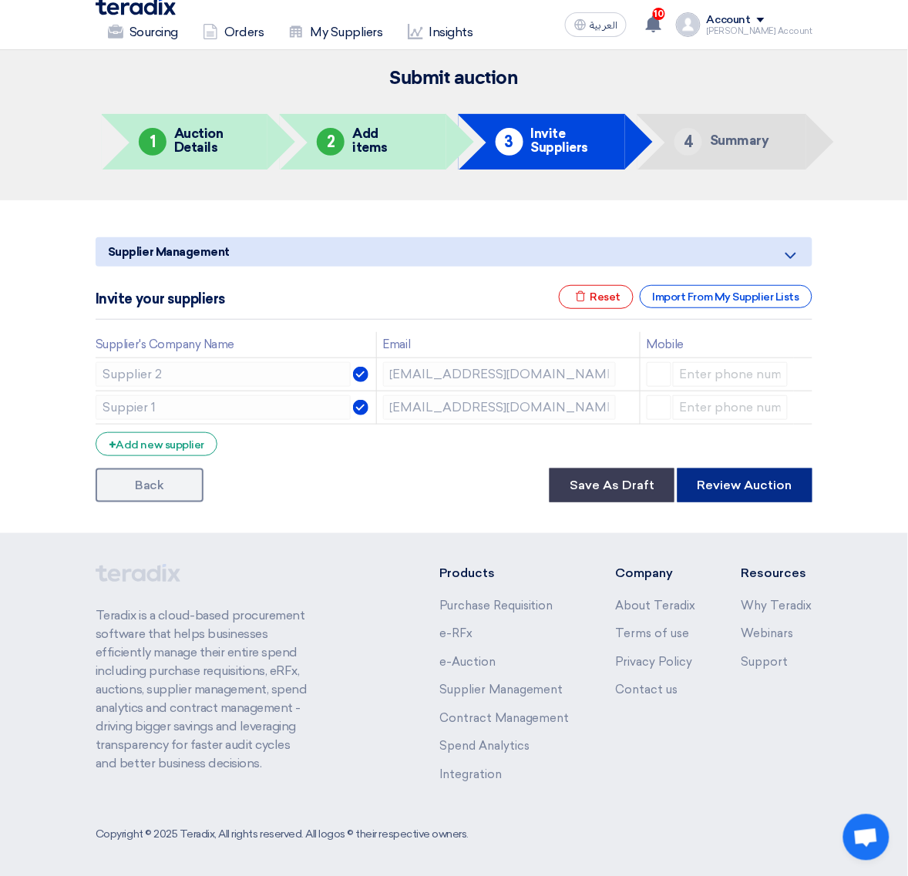
click at [772, 488] on button "Review Auction" at bounding box center [745, 486] width 135 height 34
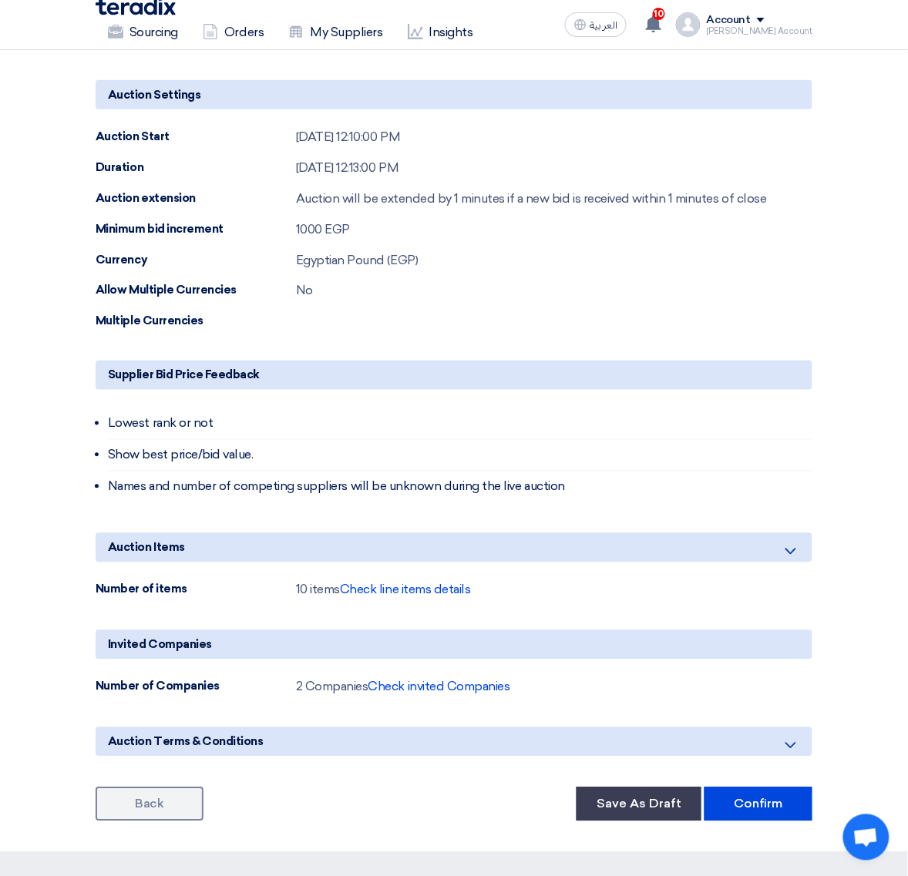
scroll to position [634, 0]
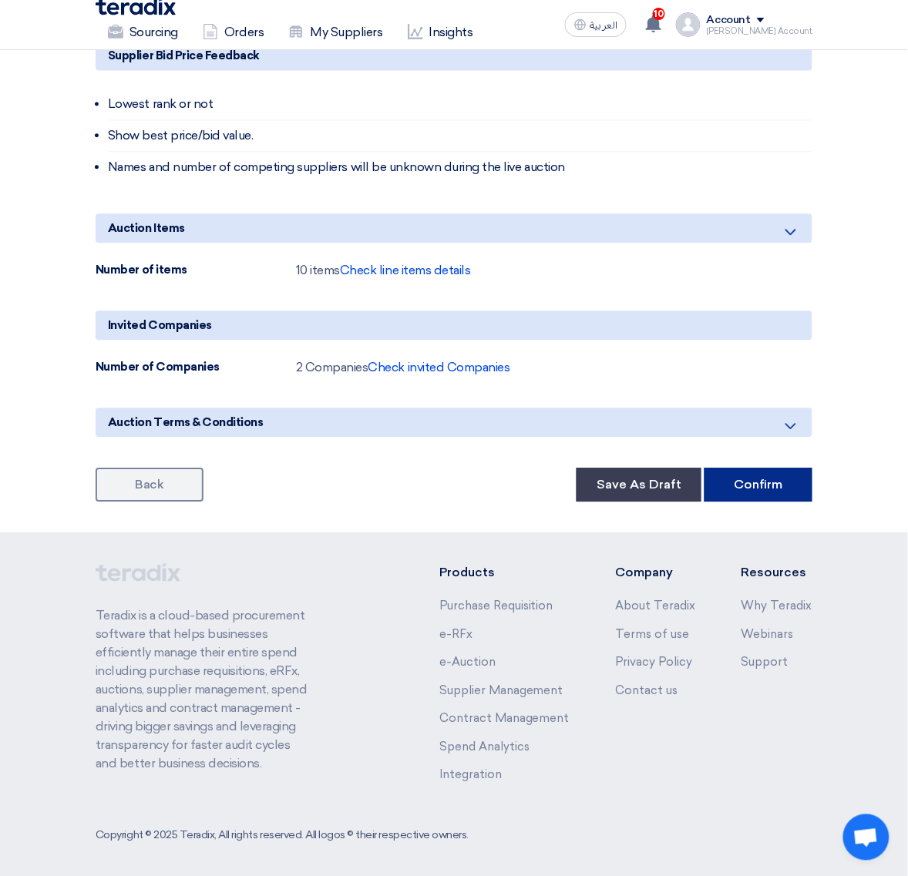
click at [771, 486] on button "Confirm" at bounding box center [759, 485] width 108 height 34
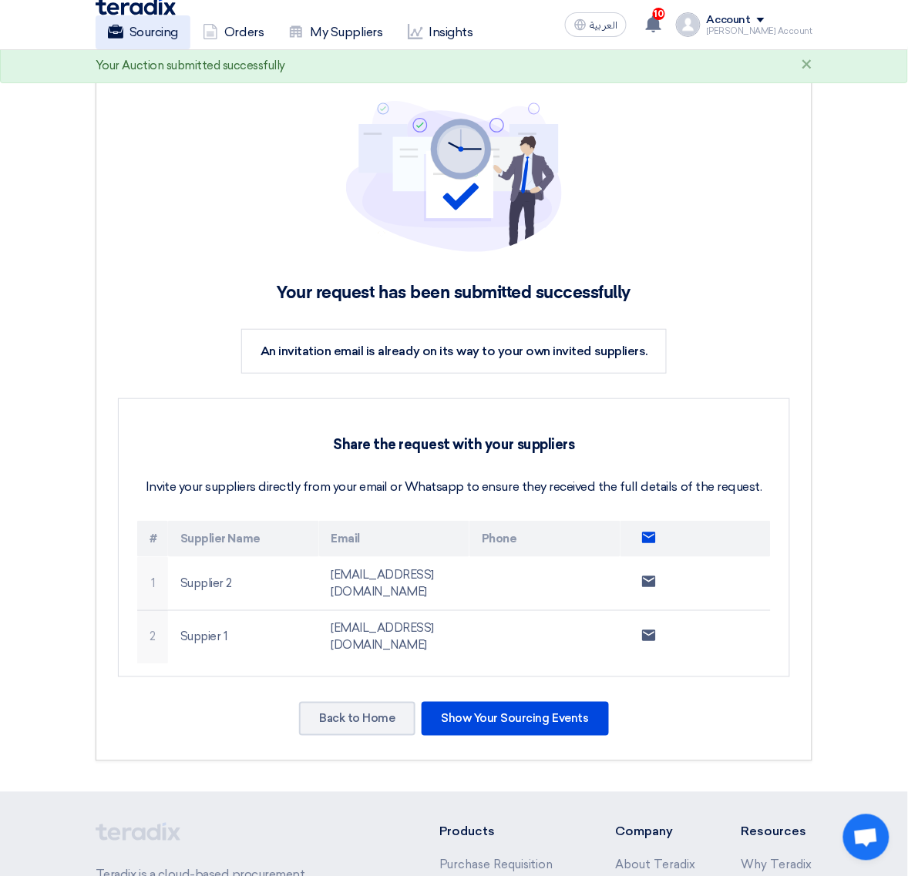
click at [167, 31] on link "Sourcing" at bounding box center [143, 32] width 95 height 34
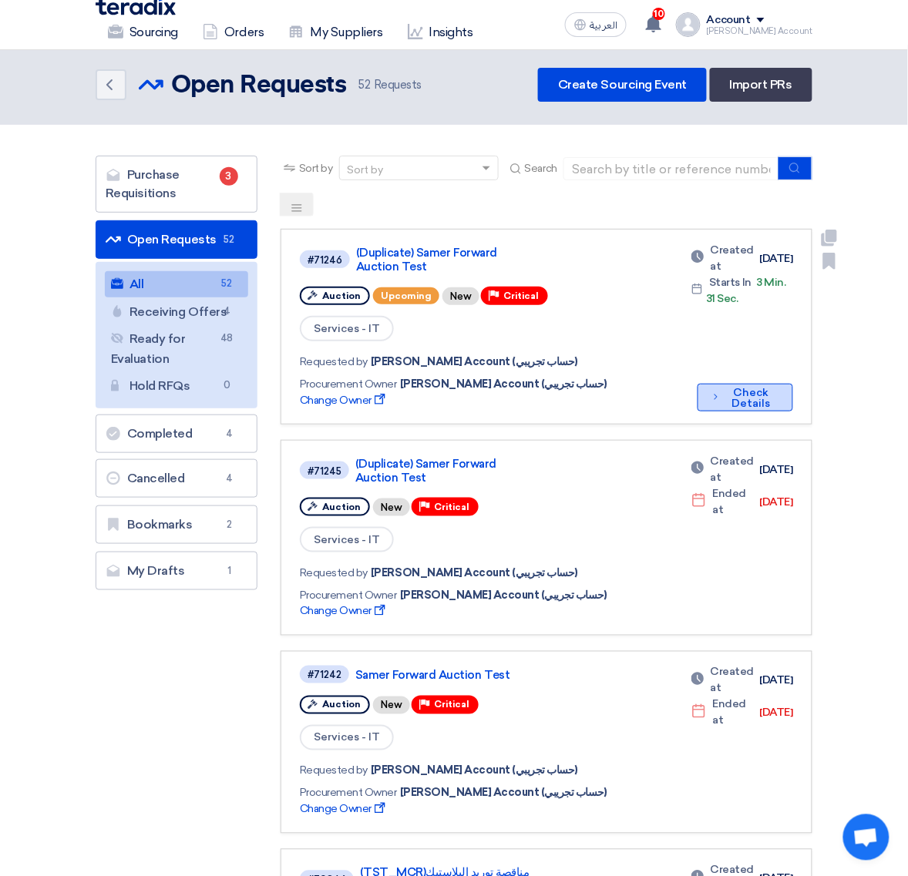
click at [748, 390] on button "Check details Check Details" at bounding box center [746, 398] width 96 height 28
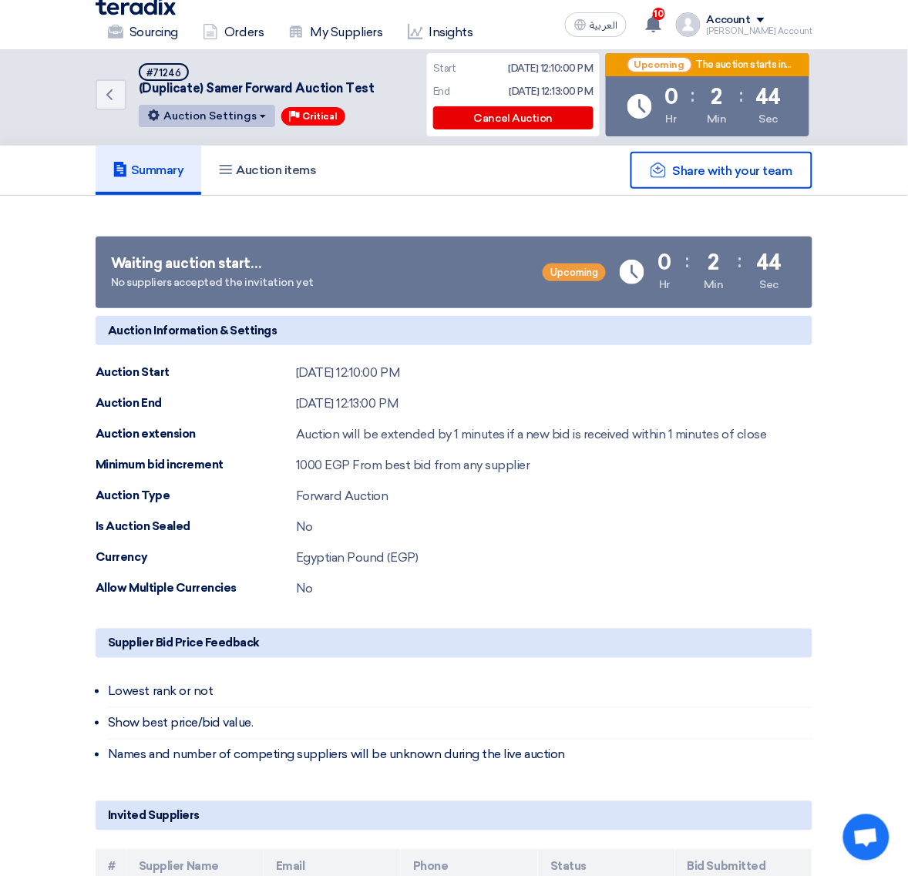
click at [210, 113] on button "Auction Settings" at bounding box center [207, 116] width 136 height 22
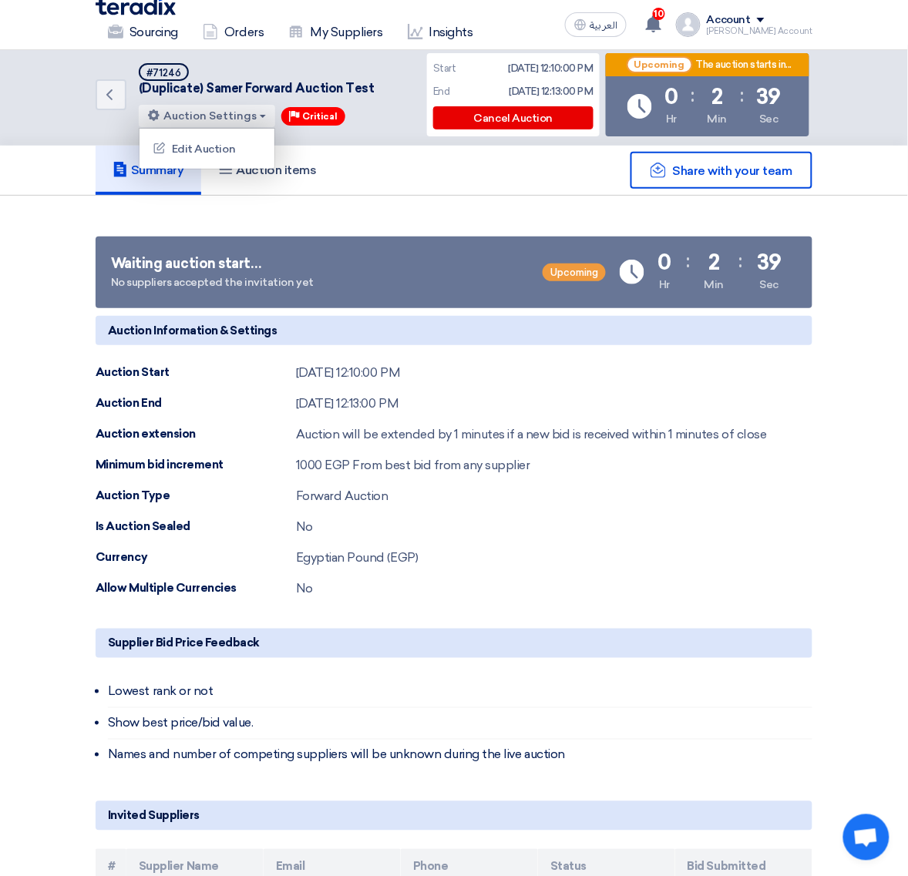
click at [698, 402] on div "Auction End Sep 1, 2025, 12:13:00 PM" at bounding box center [454, 404] width 717 height 18
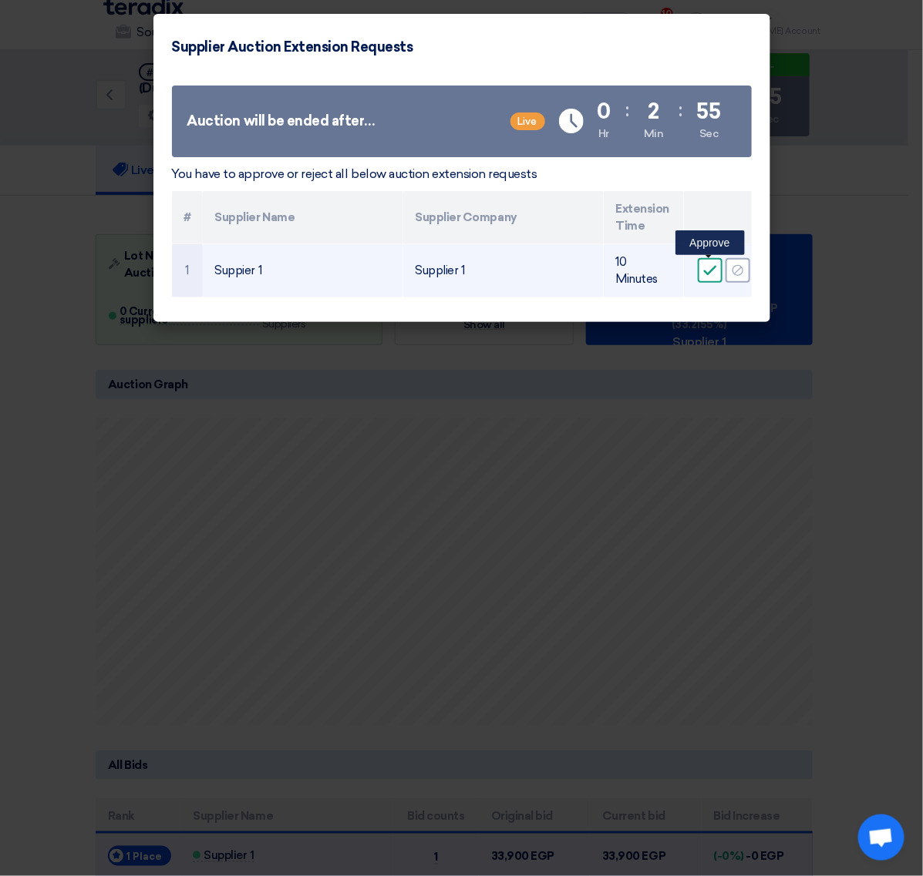
click at [717, 268] on div "Accept" at bounding box center [710, 270] width 25 height 25
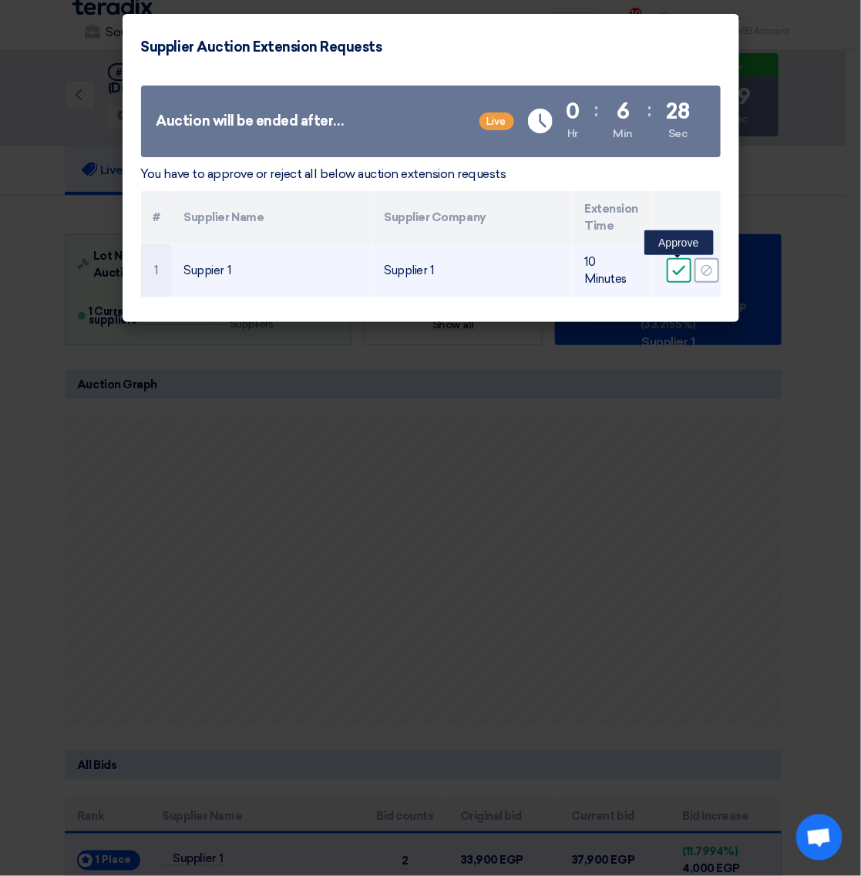
click at [675, 274] on icon "Accept" at bounding box center [679, 271] width 14 height 14
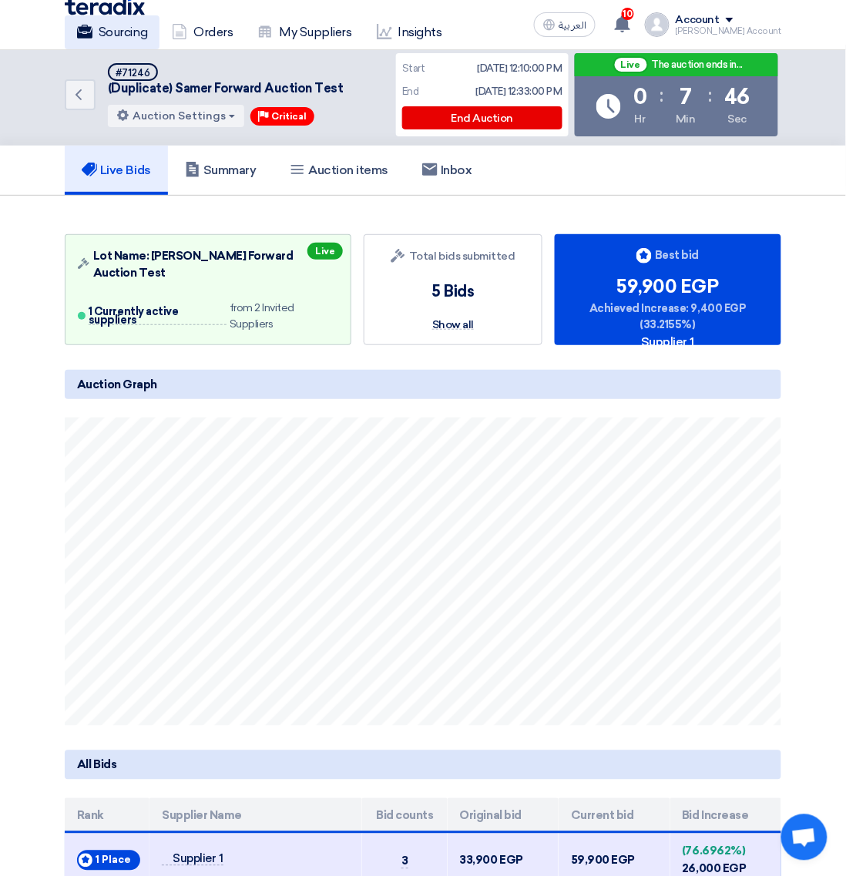
click at [129, 39] on link "Sourcing" at bounding box center [112, 32] width 95 height 34
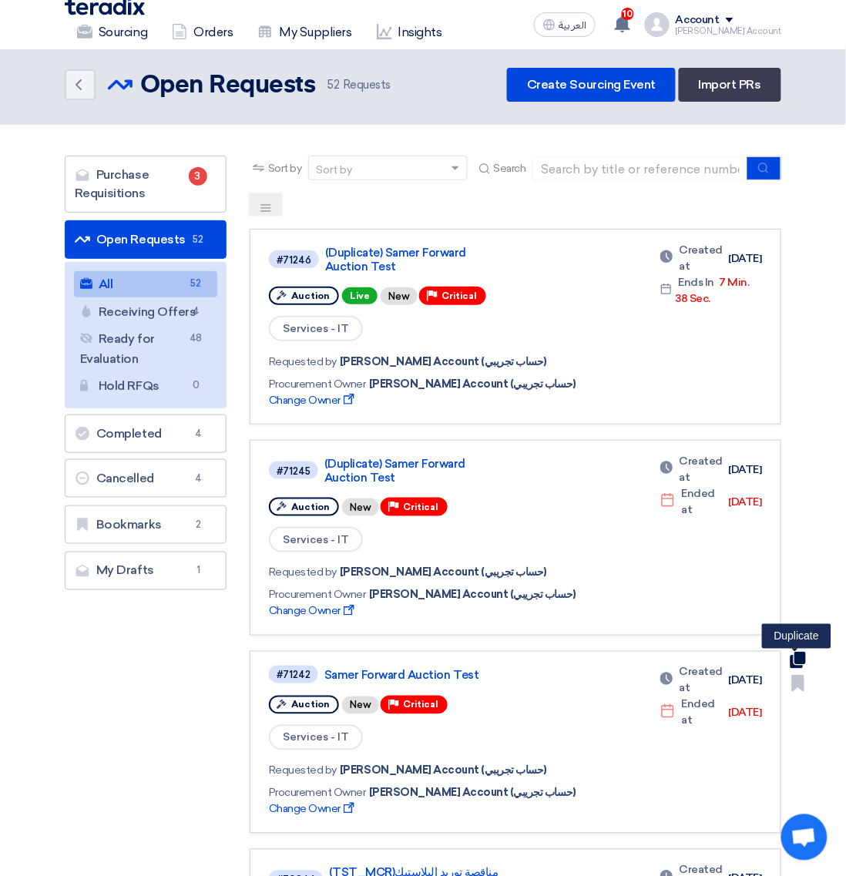
click at [799, 652] on use at bounding box center [798, 660] width 15 height 17
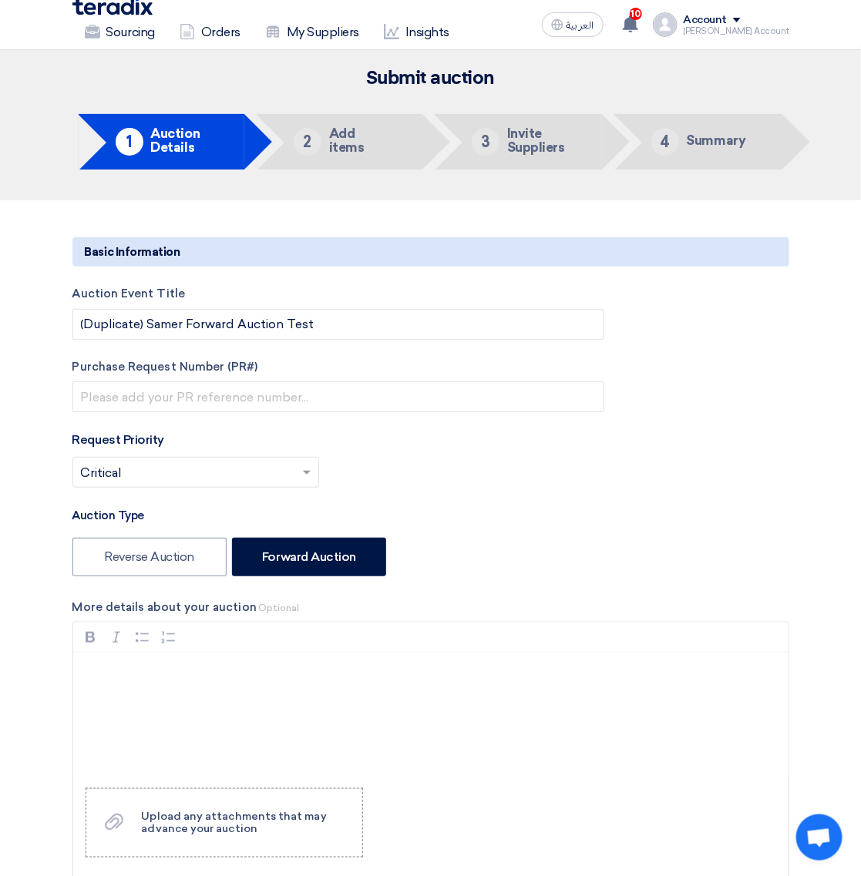
type input "9/1/2025"
type input "11"
type input "00"
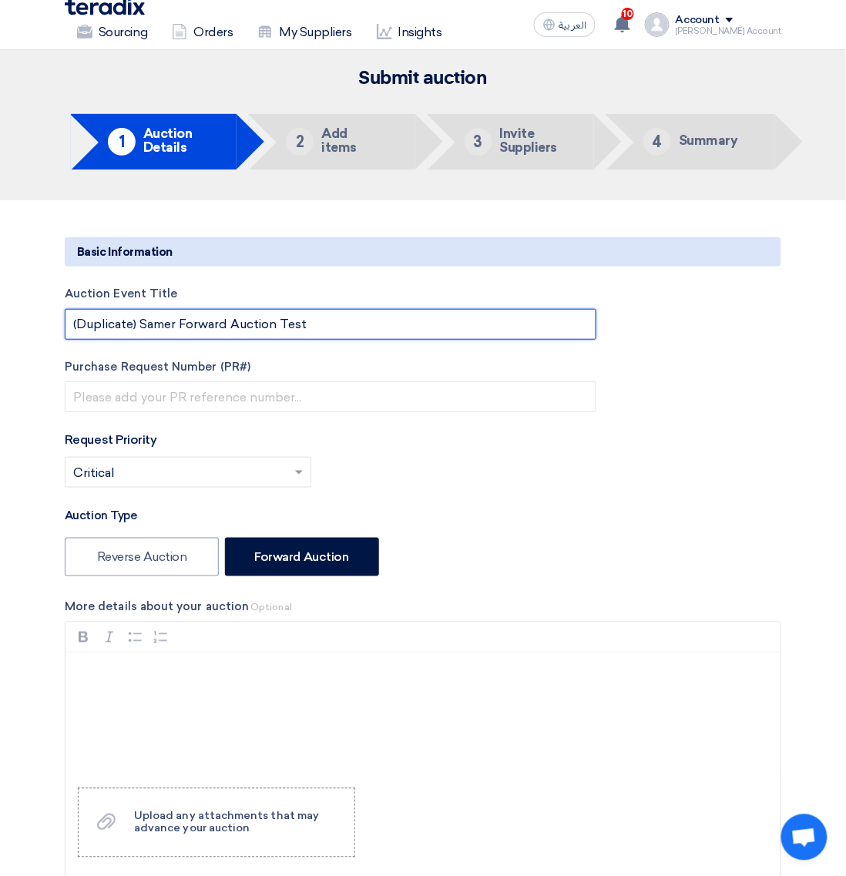
click at [382, 318] on input "(Duplicate) Samer Forward Auction Test" at bounding box center [331, 324] width 532 height 31
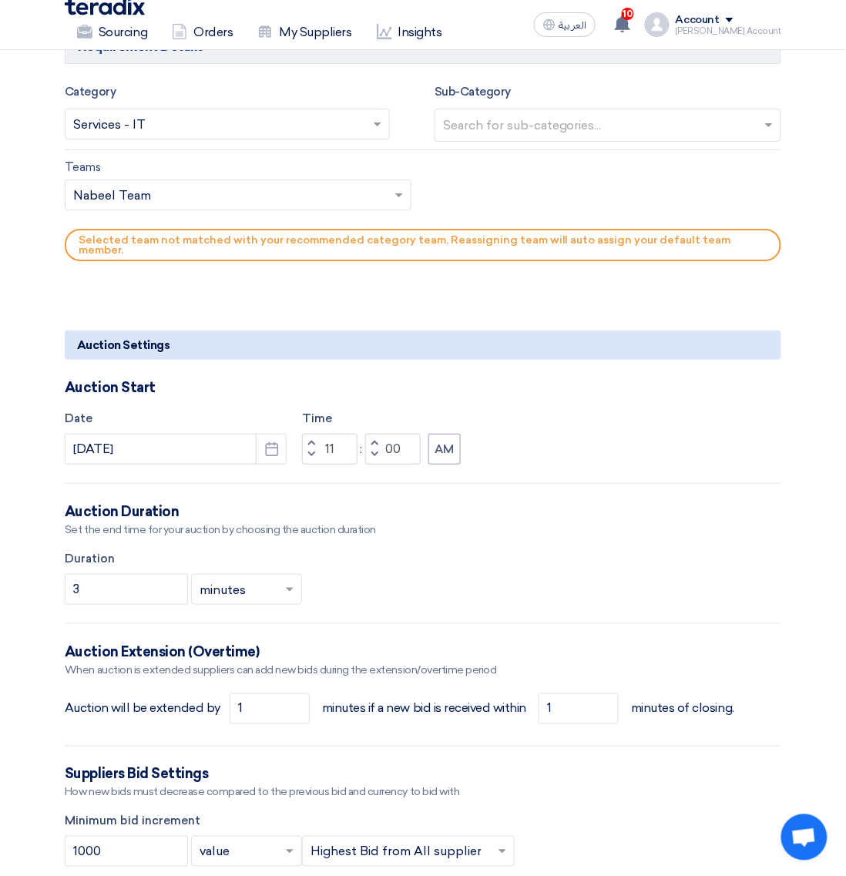
scroll to position [1060, 0]
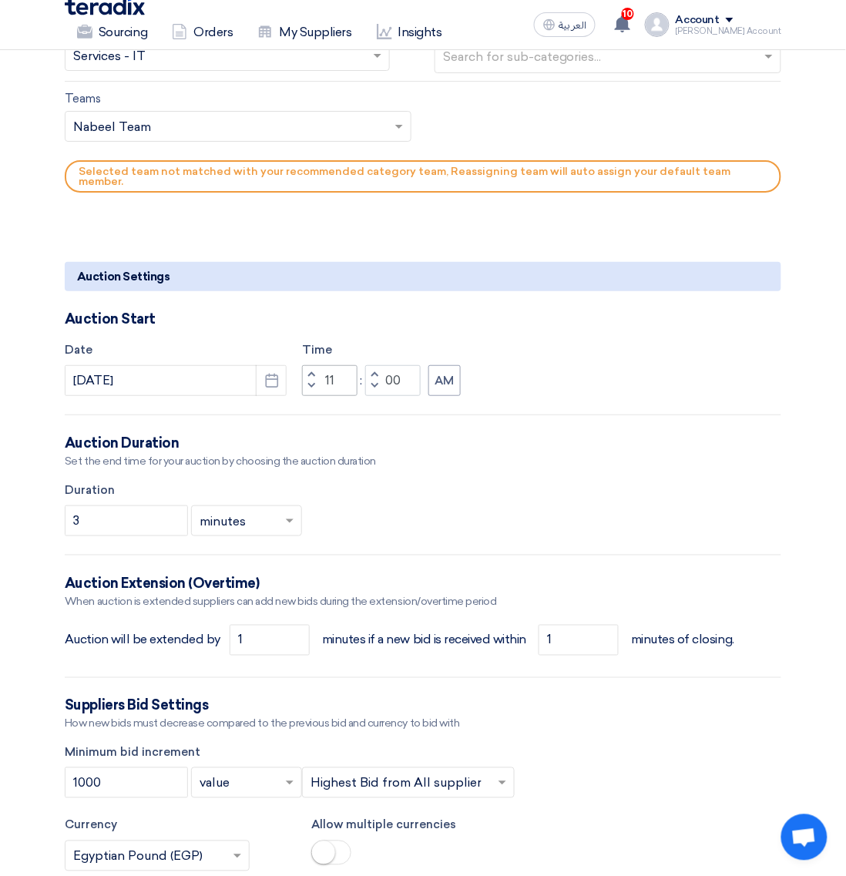
type input "(Duplicate) [PERSON_NAME] Forward Auction Test 1+2+3"
click at [332, 370] on input "11" at bounding box center [329, 380] width 55 height 31
type input "12"
click at [393, 368] on input "00" at bounding box center [392, 380] width 55 height 31
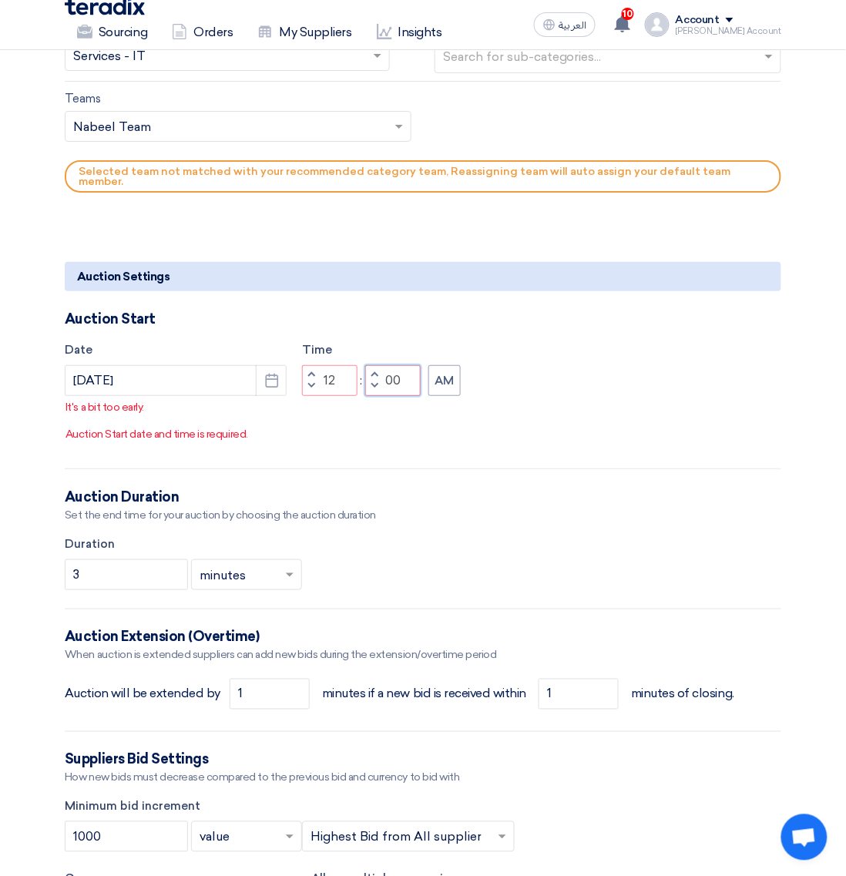
click at [393, 368] on input "00" at bounding box center [392, 380] width 55 height 31
type input "27"
click at [449, 368] on button "AM" at bounding box center [445, 380] width 32 height 31
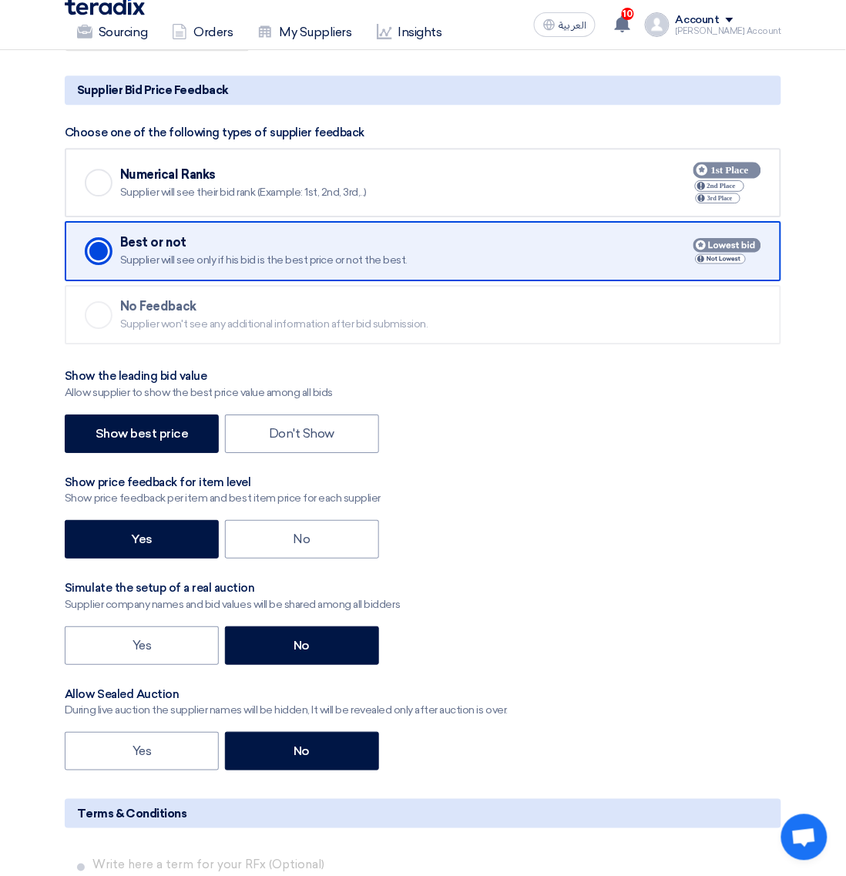
scroll to position [1616, 0]
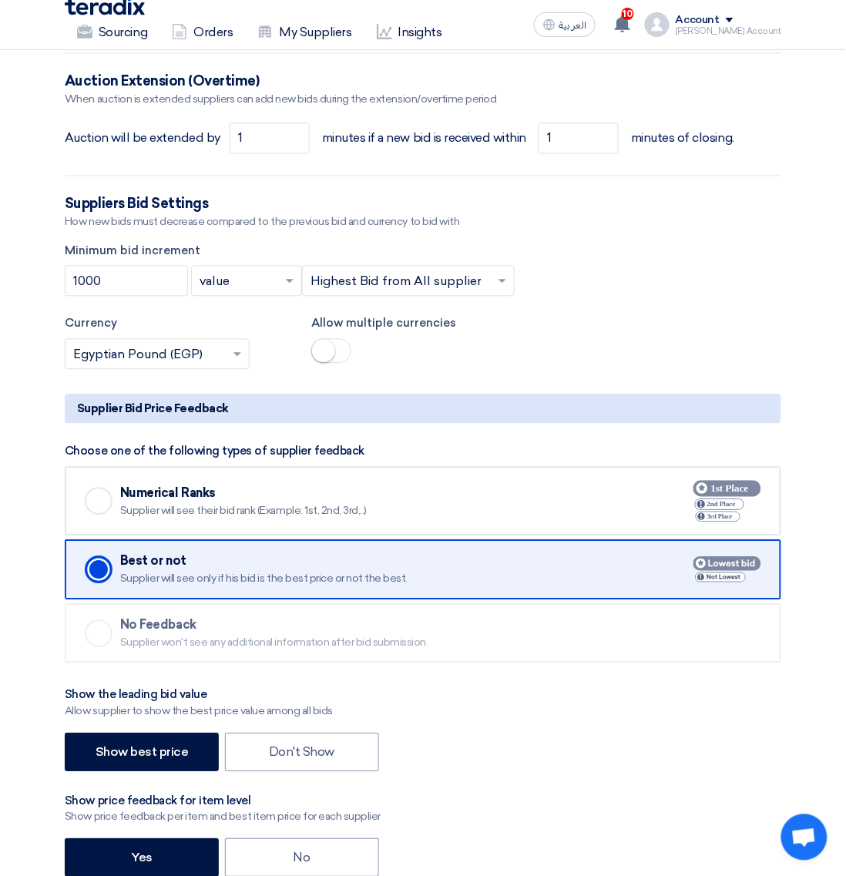
click at [679, 478] on label "Checked Numerical Ranks Supplier will see their bid rank (Example: 1st, 2nd, 3r…" at bounding box center [423, 501] width 717 height 69
click at [0, 0] on input "Checked Numerical Ranks Supplier will see their bid rank (Example: 1st, 2nd, 3r…" at bounding box center [0, 0] width 0 height 0
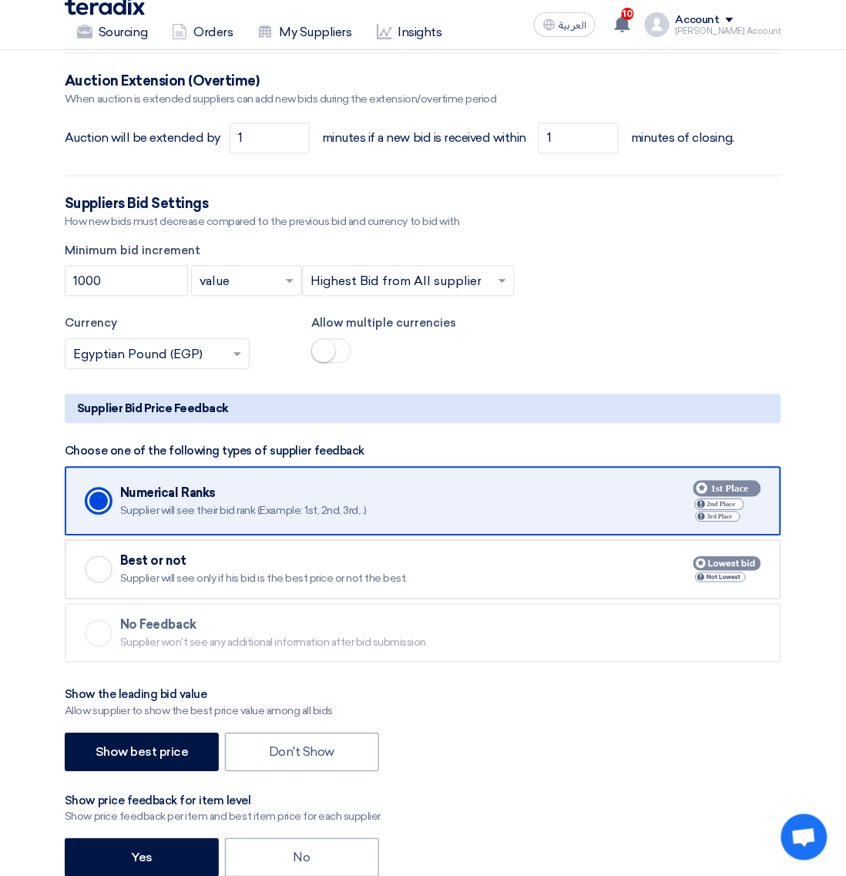
scroll to position [2386, 0]
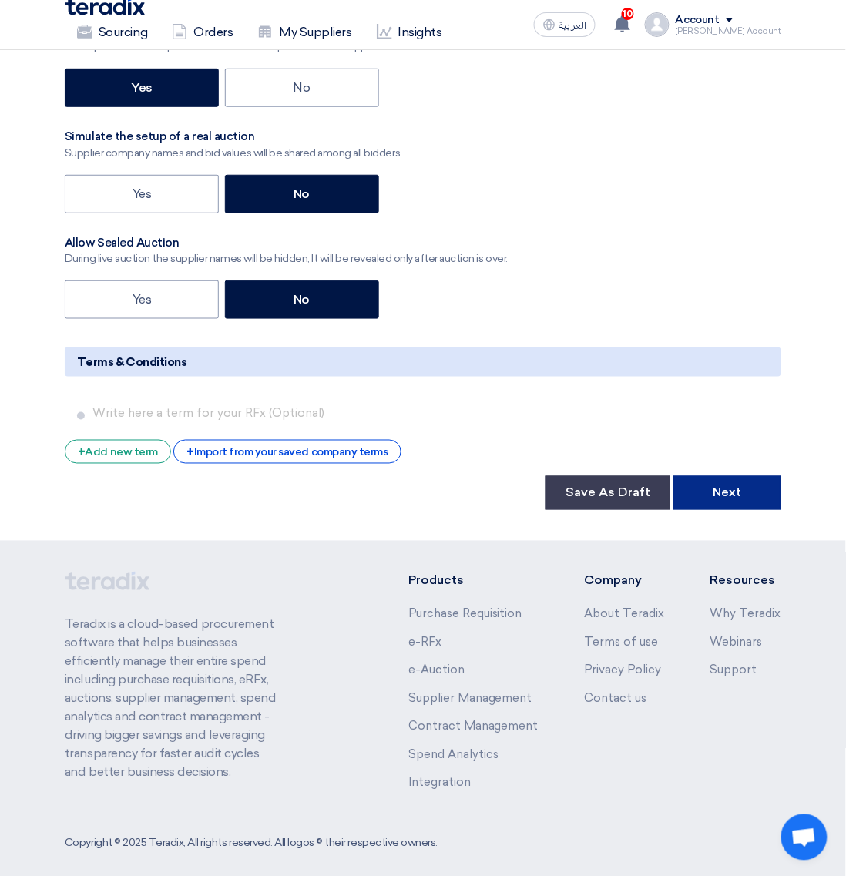
click at [769, 482] on button "Next" at bounding box center [728, 493] width 108 height 34
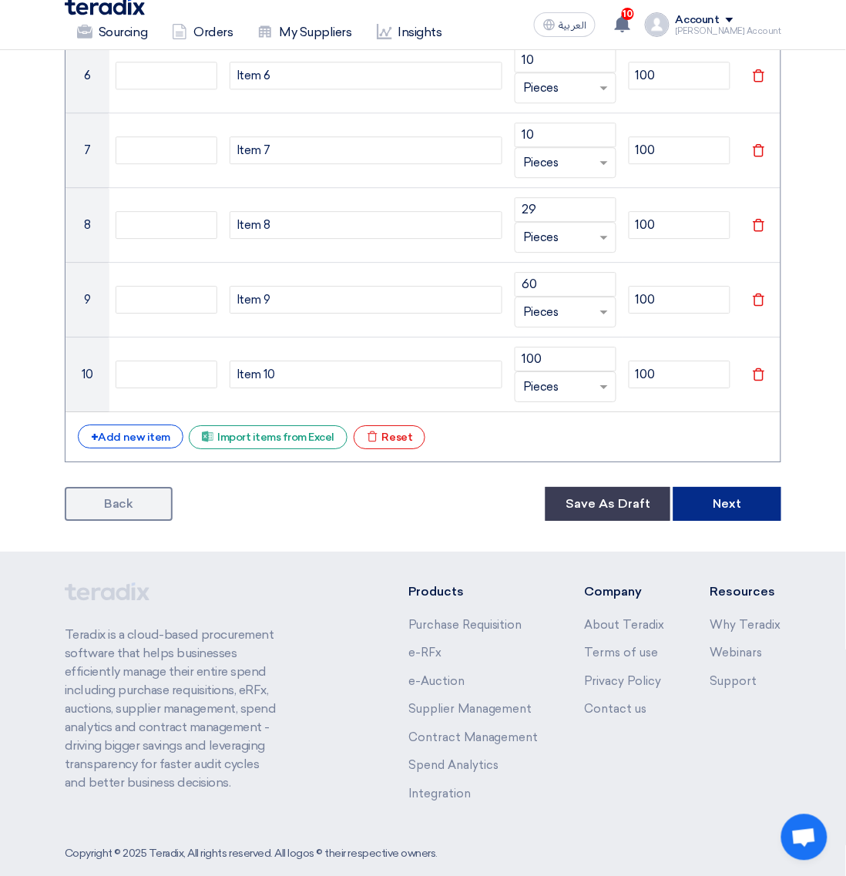
scroll to position [748, 0]
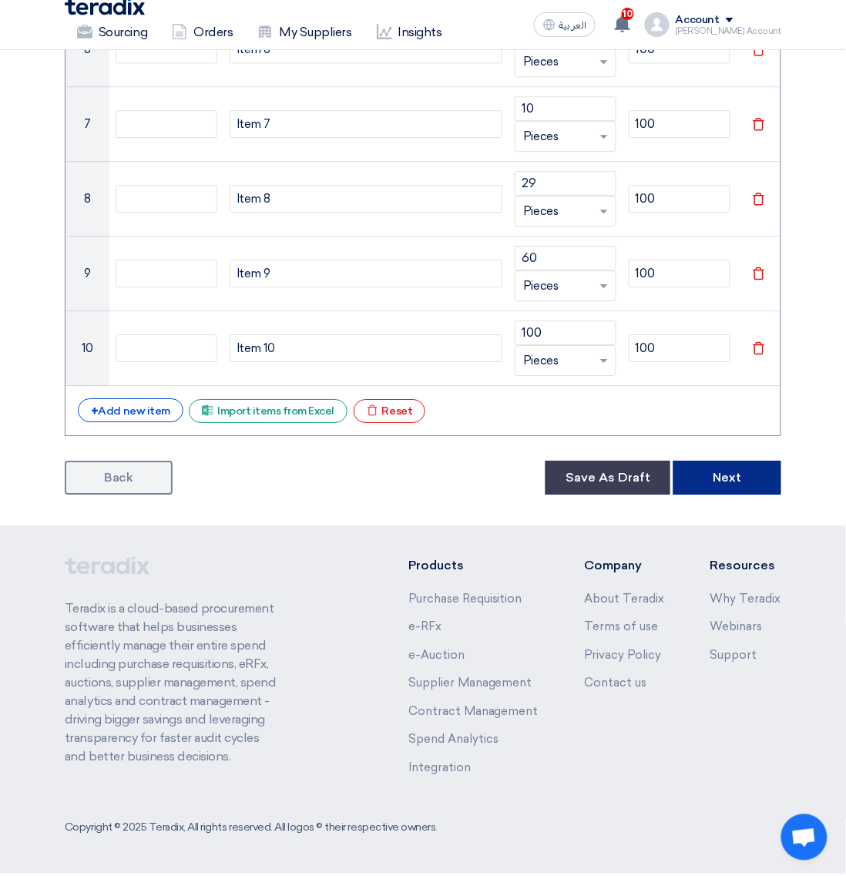
click at [710, 492] on button "Next" at bounding box center [728, 478] width 108 height 34
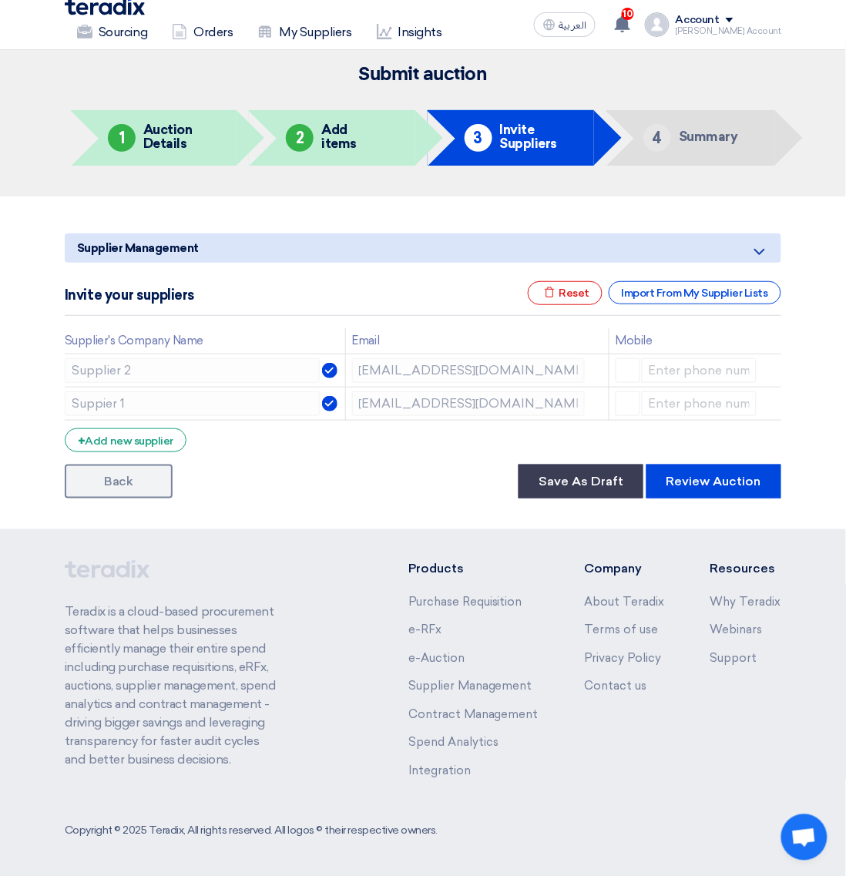
scroll to position [5, 0]
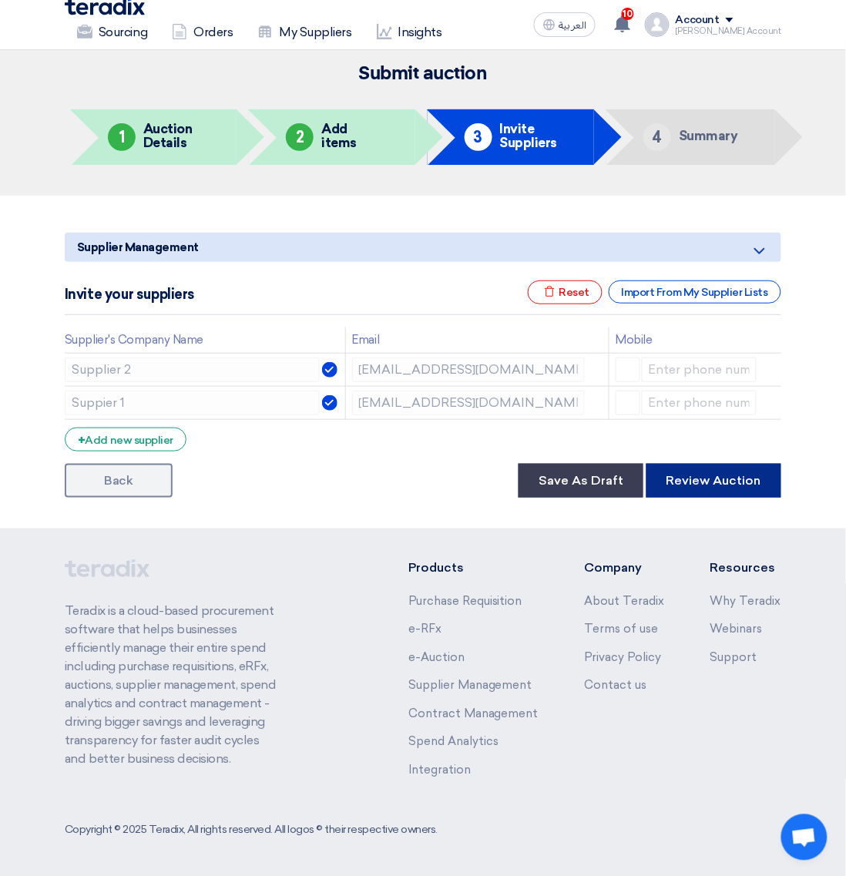
click at [722, 493] on button "Review Auction" at bounding box center [714, 481] width 135 height 34
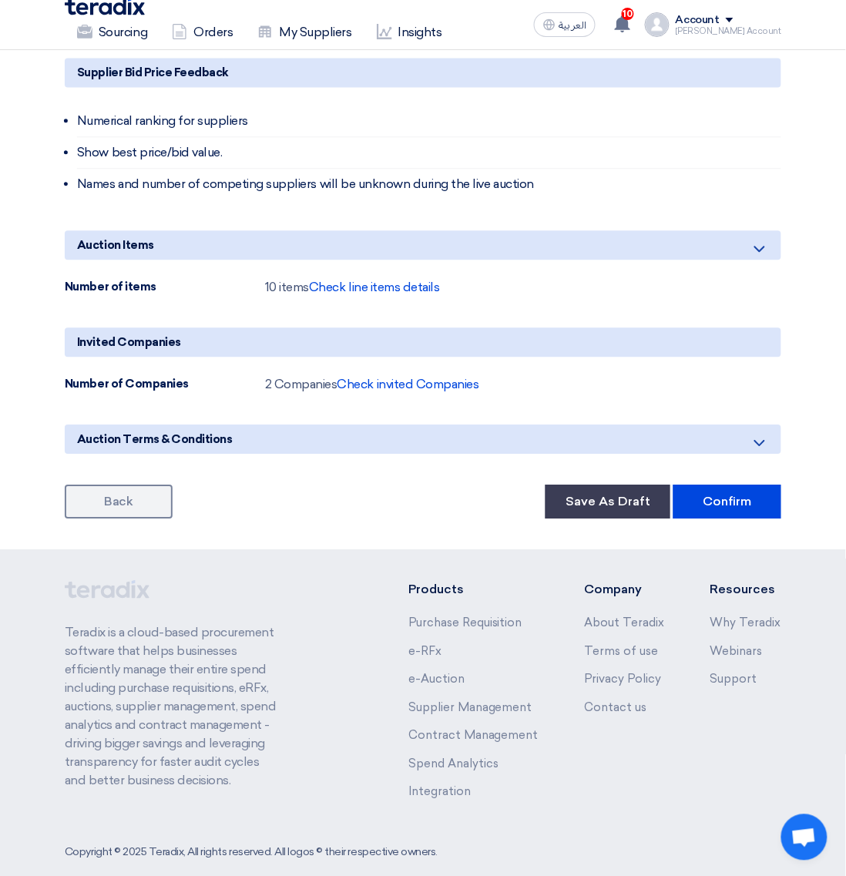
scroll to position [634, 0]
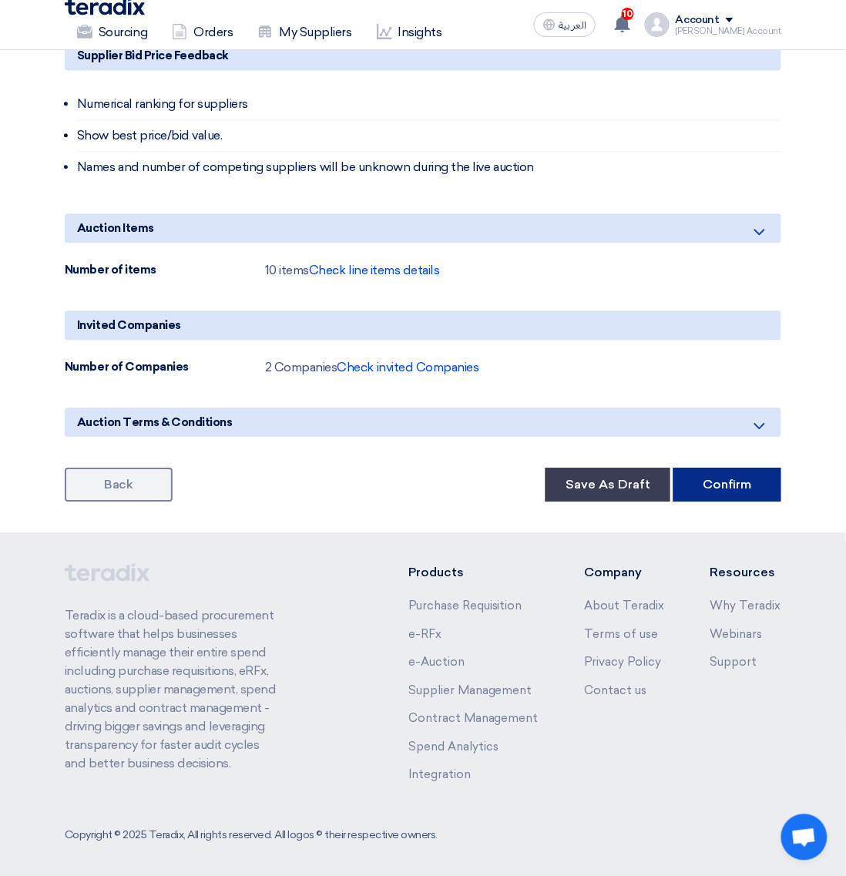
click at [702, 483] on button "Confirm" at bounding box center [728, 485] width 108 height 34
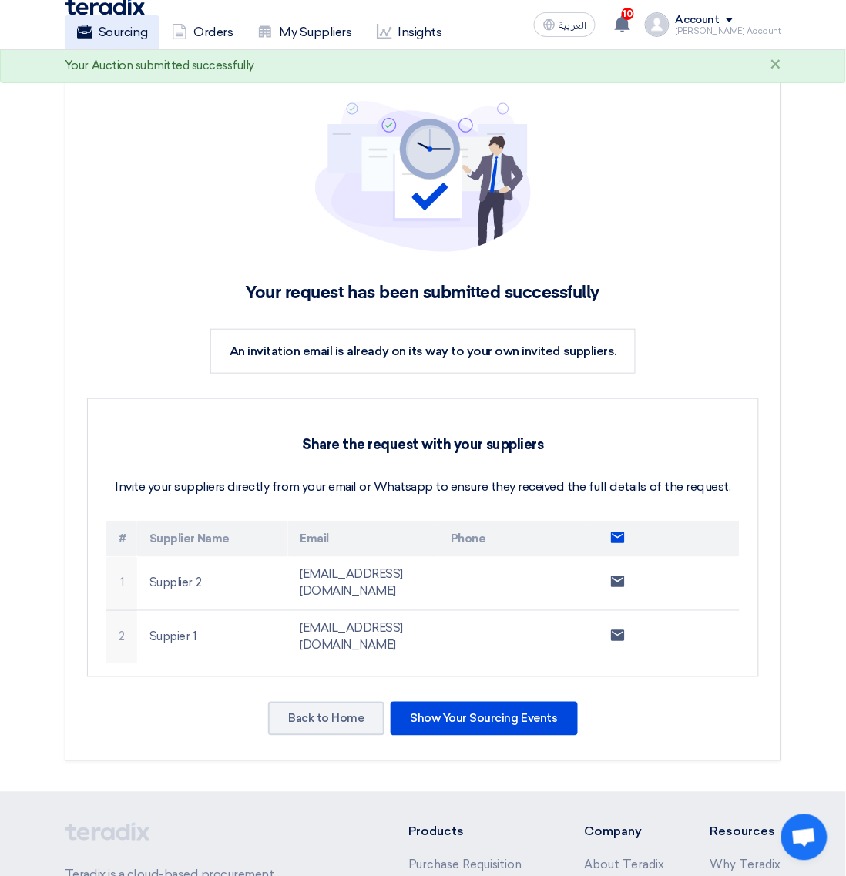
click at [106, 31] on link "Sourcing" at bounding box center [112, 32] width 95 height 34
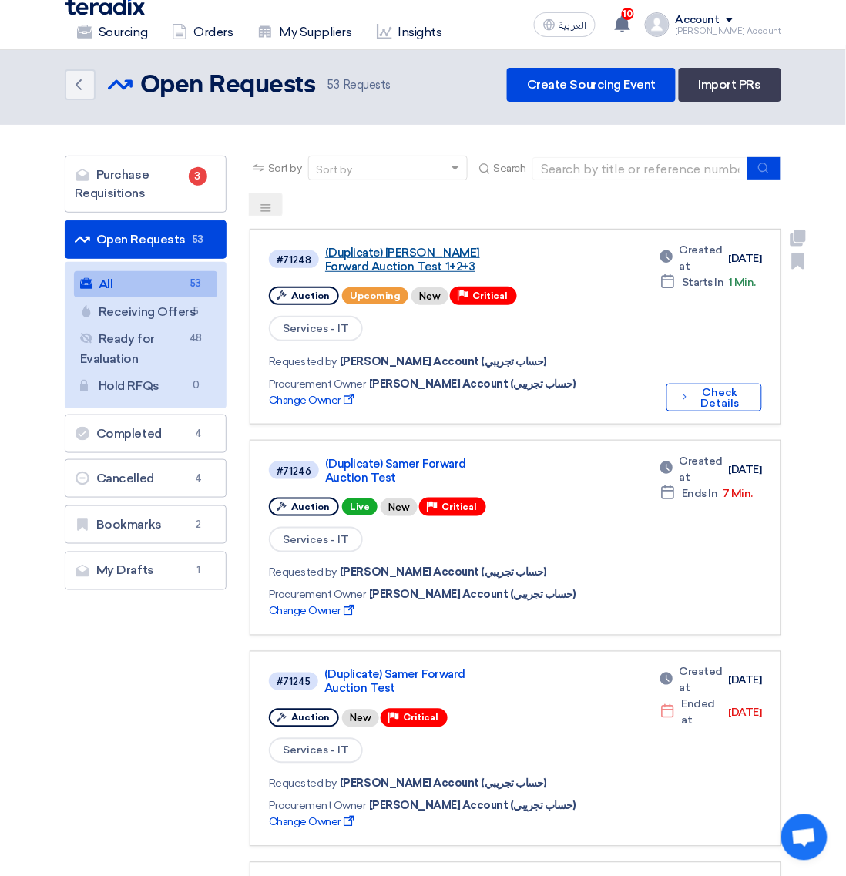
click at [363, 251] on link "(Duplicate) [PERSON_NAME] Forward Auction Test 1+2+3" at bounding box center [417, 260] width 185 height 28
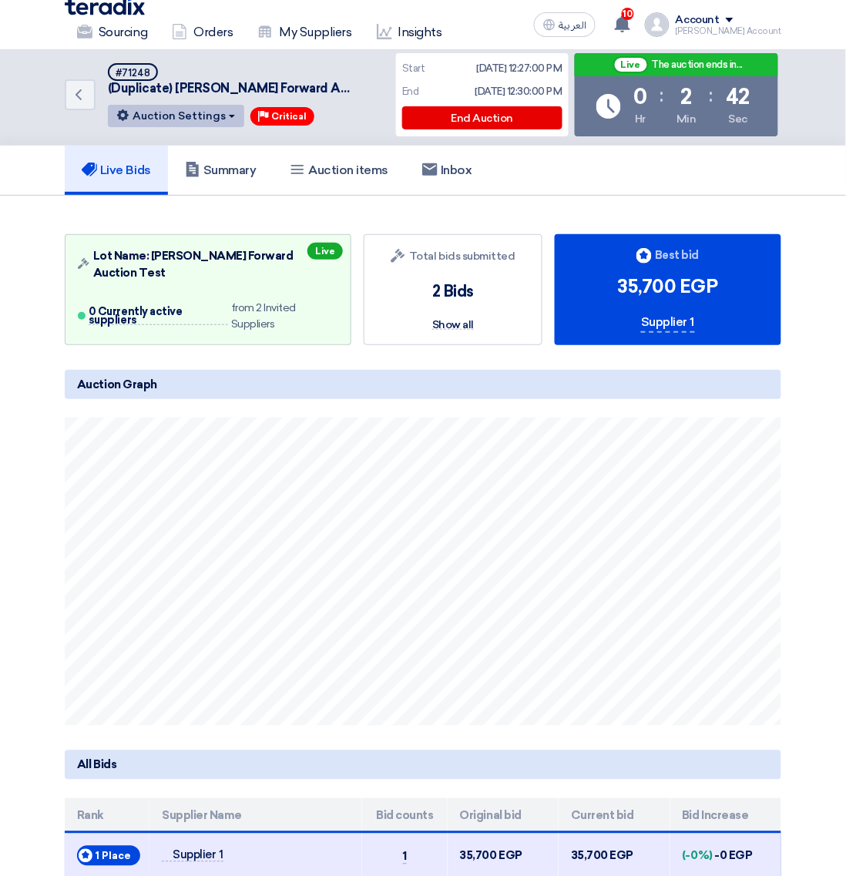
click at [205, 113] on button "Auction Settings" at bounding box center [176, 116] width 136 height 22
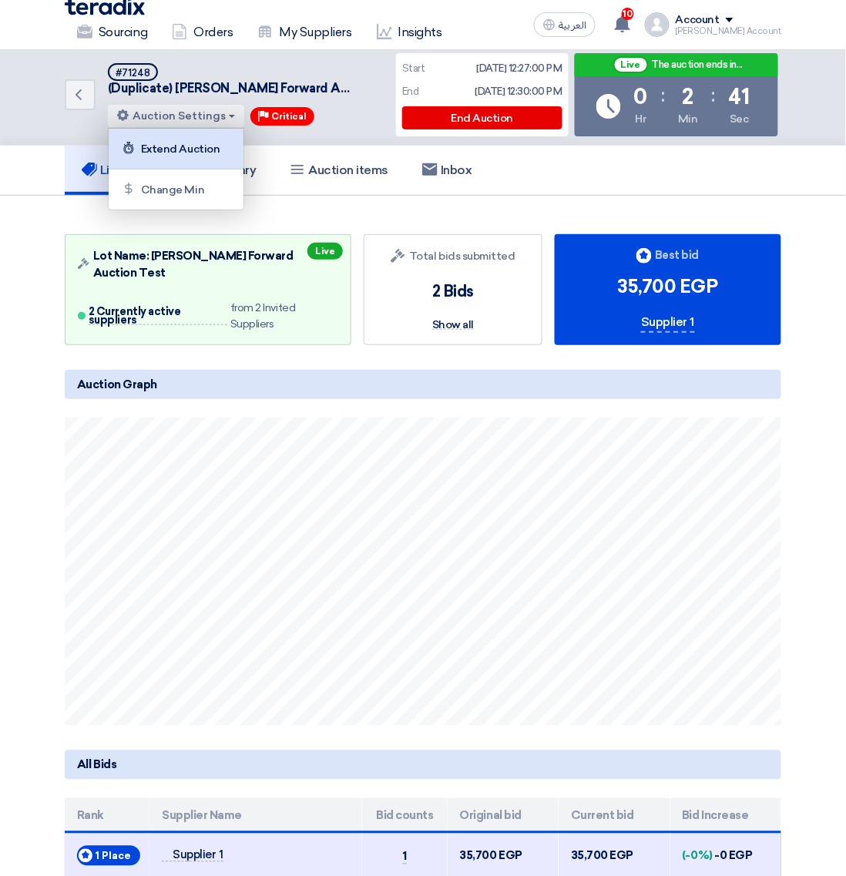
click at [201, 152] on div "Extend Auction" at bounding box center [175, 148] width 119 height 25
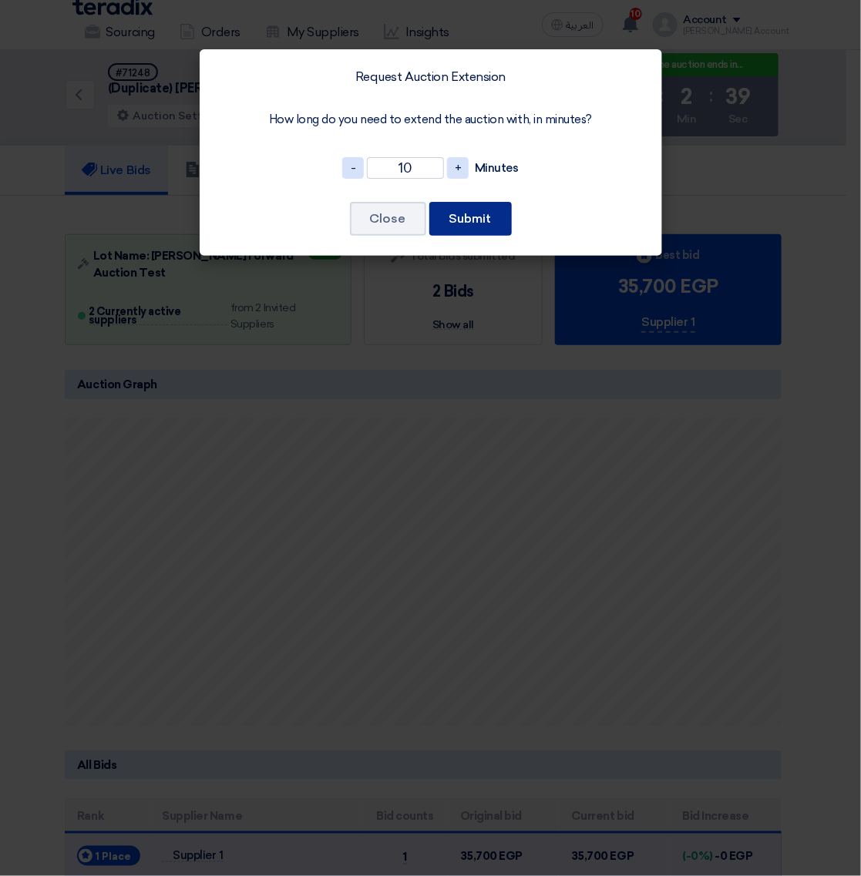
click at [467, 213] on button "Submit" at bounding box center [470, 219] width 82 height 34
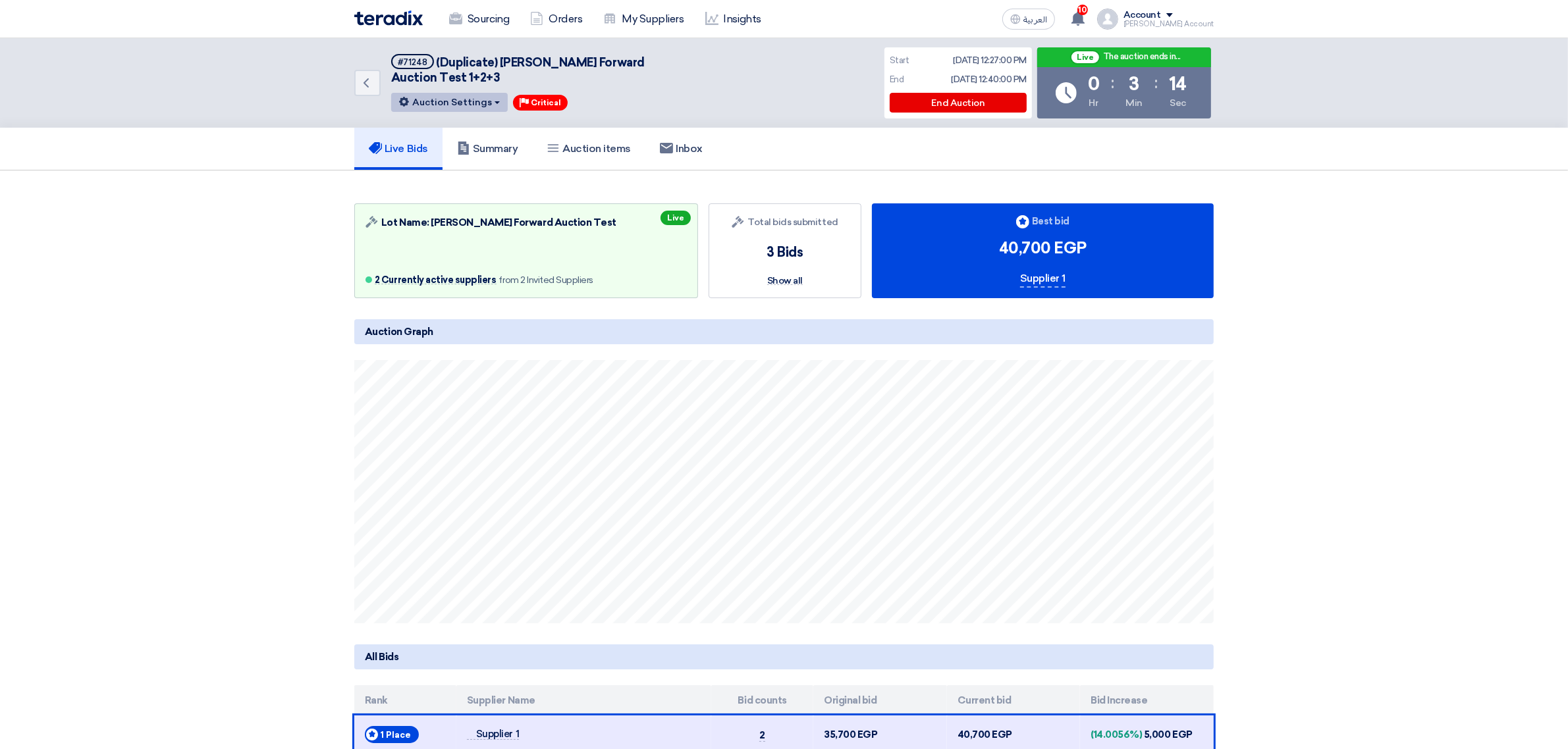
click at [472, 102] on button "Auction Settings" at bounding box center [449, 102] width 116 height 19
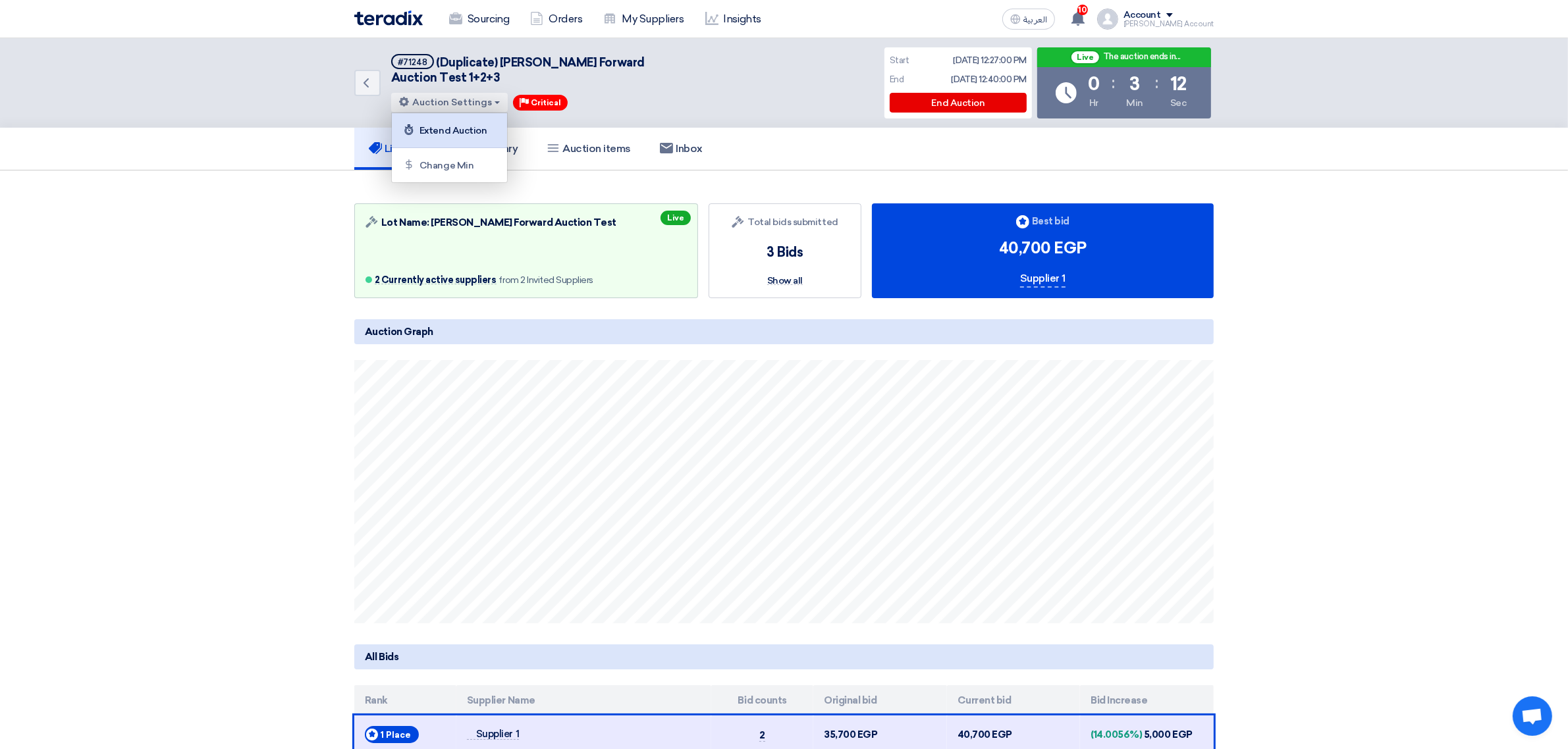
click at [469, 120] on div "Extend Auction" at bounding box center [449, 130] width 102 height 21
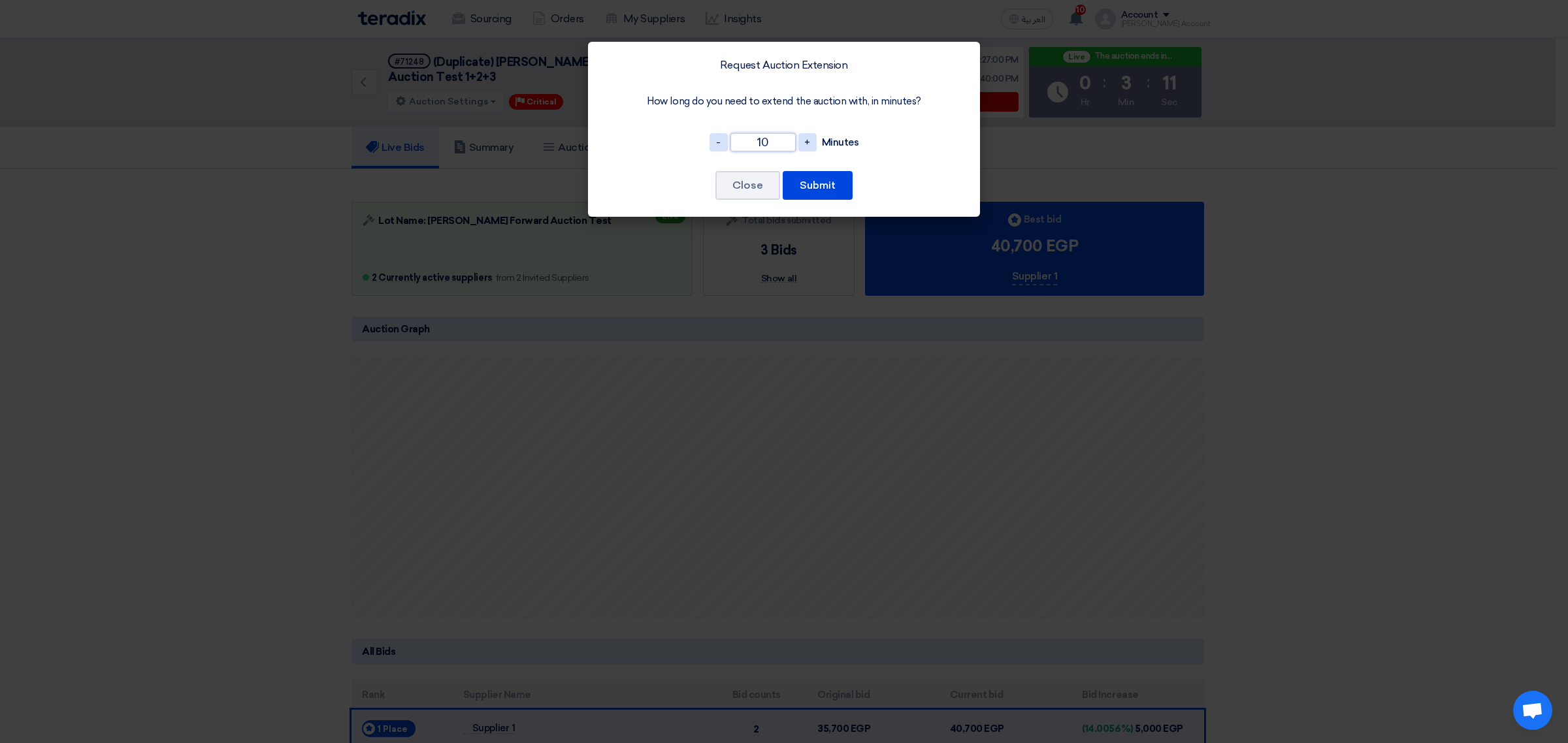
click at [768, 136] on input "10" at bounding box center [763, 142] width 65 height 19
click at [765, 141] on input "10" at bounding box center [763, 142] width 65 height 19
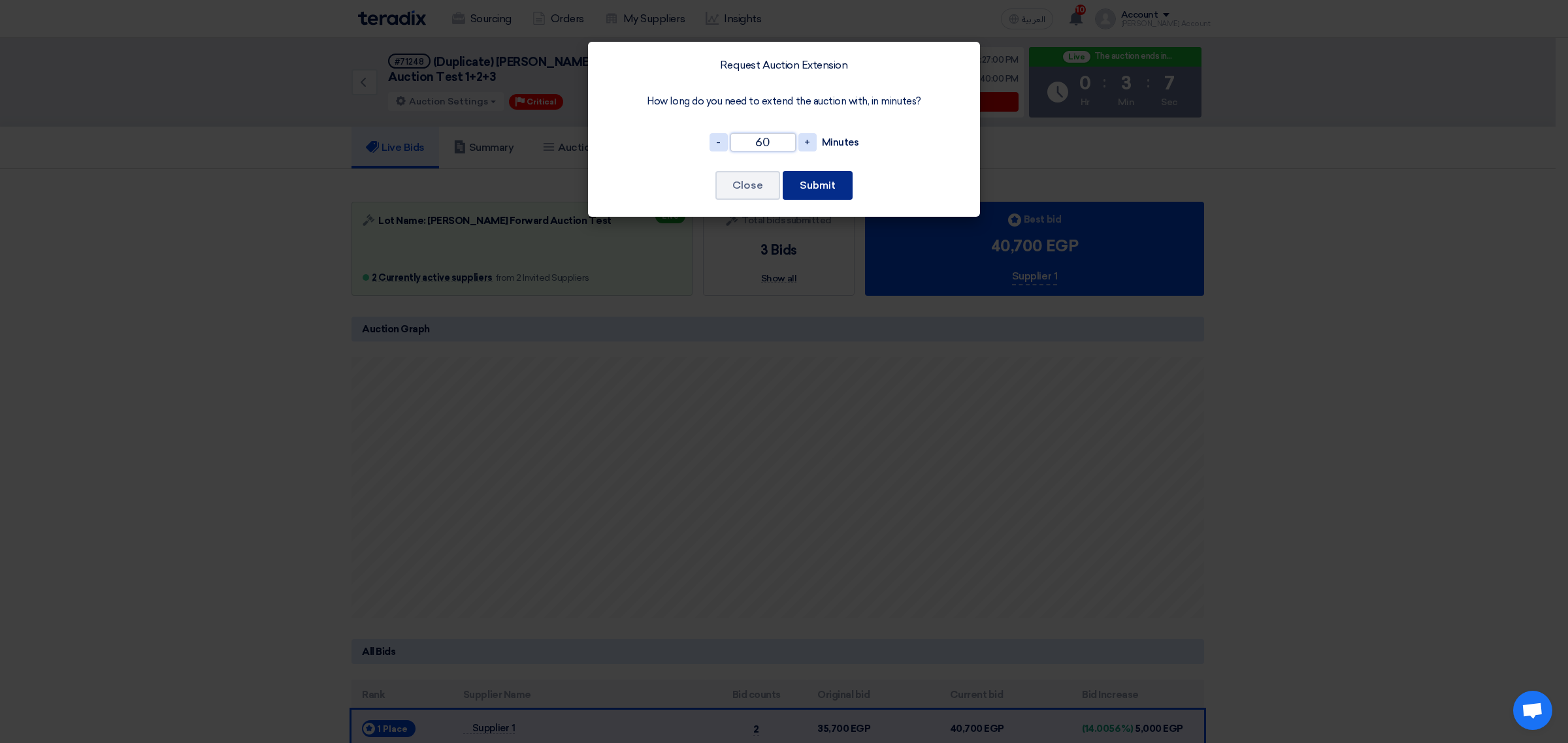
type input "60"
click at [815, 181] on button "Submit" at bounding box center [817, 186] width 70 height 29
